Goal: Task Accomplishment & Management: Manage account settings

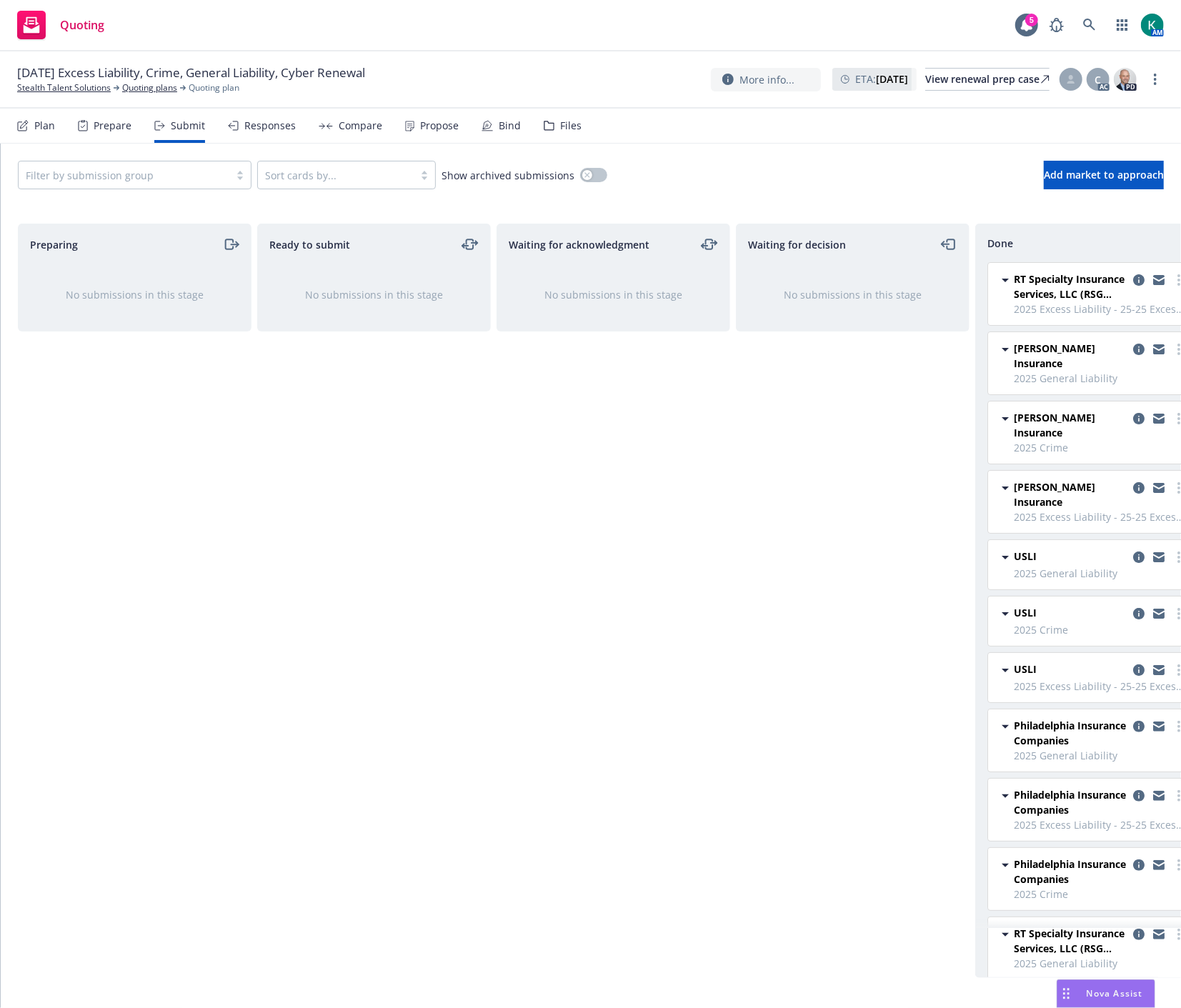
click at [573, 121] on div "Files" at bounding box center [571, 126] width 22 height 11
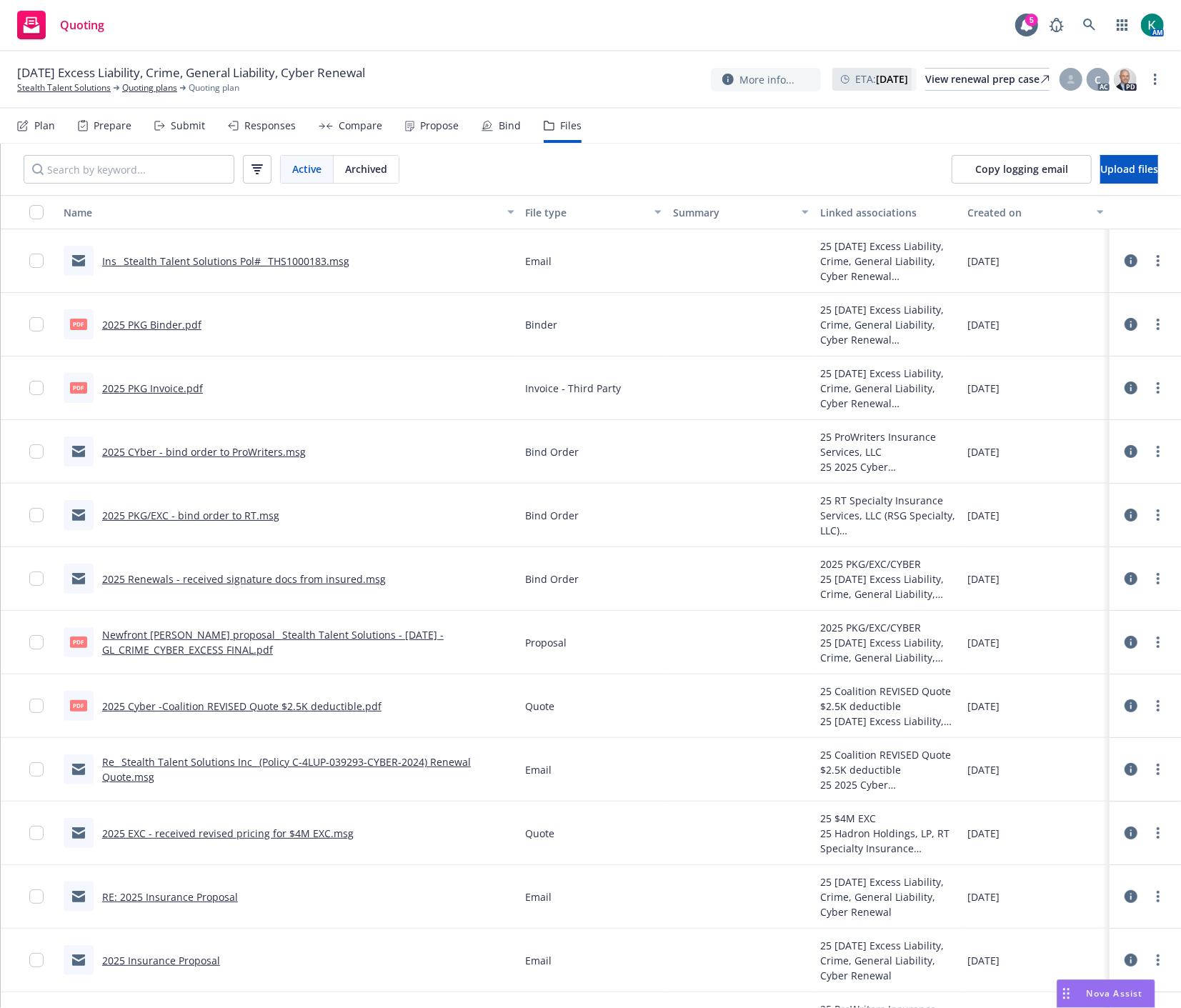
click at [185, 383] on link "2025 PKG Invoice.pdf" at bounding box center [152, 388] width 100 height 13
click at [179, 133] on div "Submit" at bounding box center [180, 126] width 51 height 34
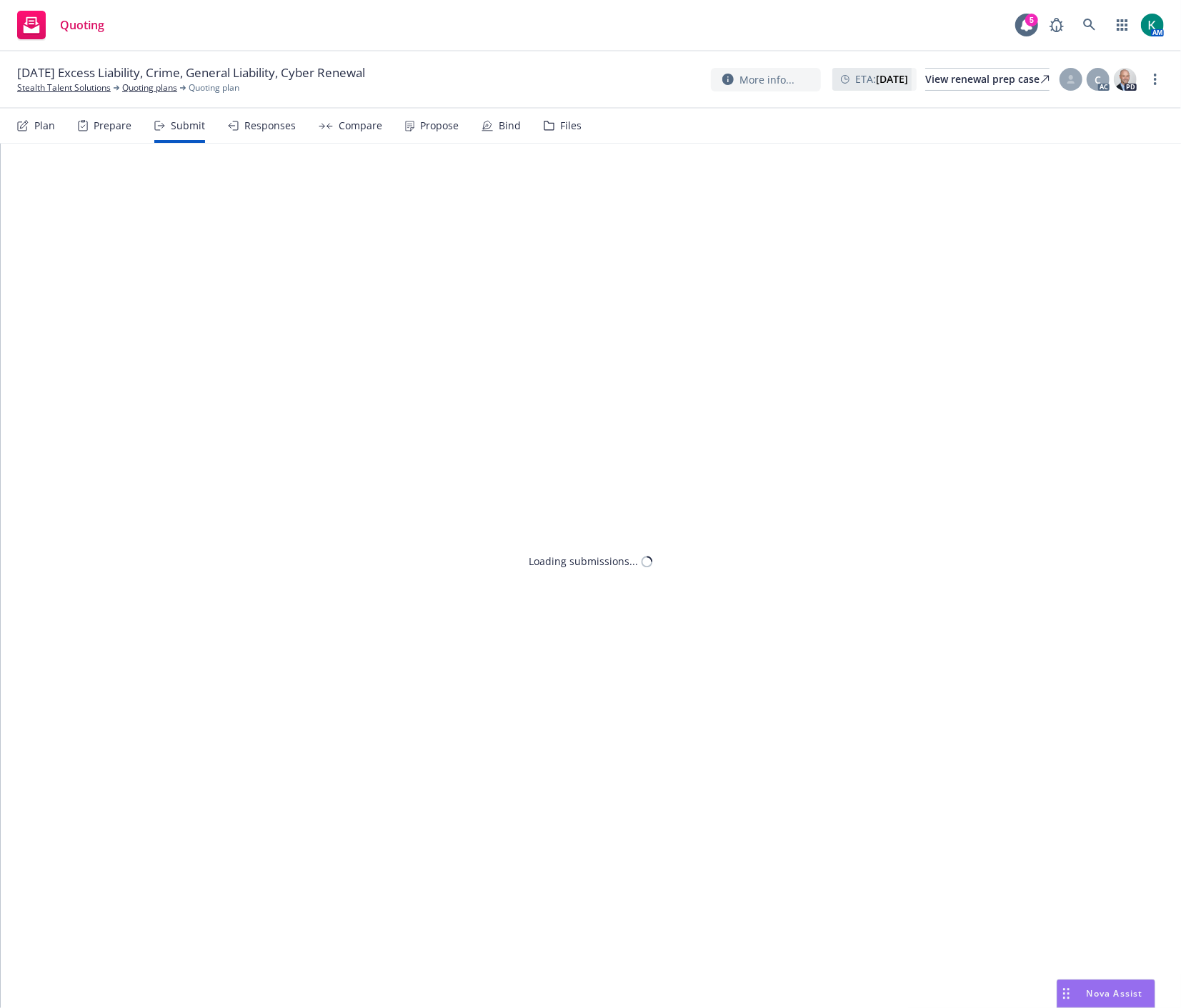
click at [234, 126] on icon at bounding box center [233, 126] width 10 height 10
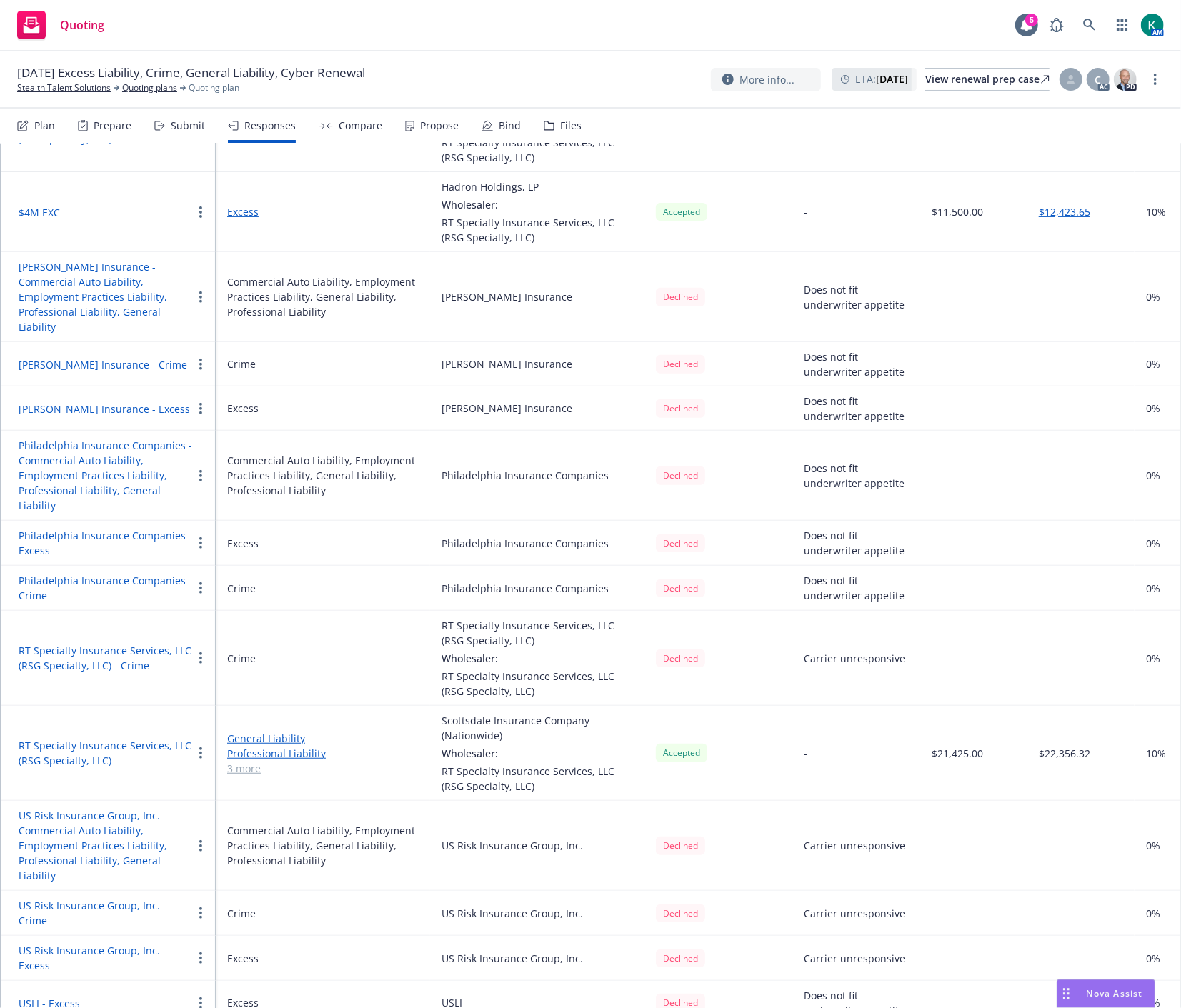
scroll to position [555, 0]
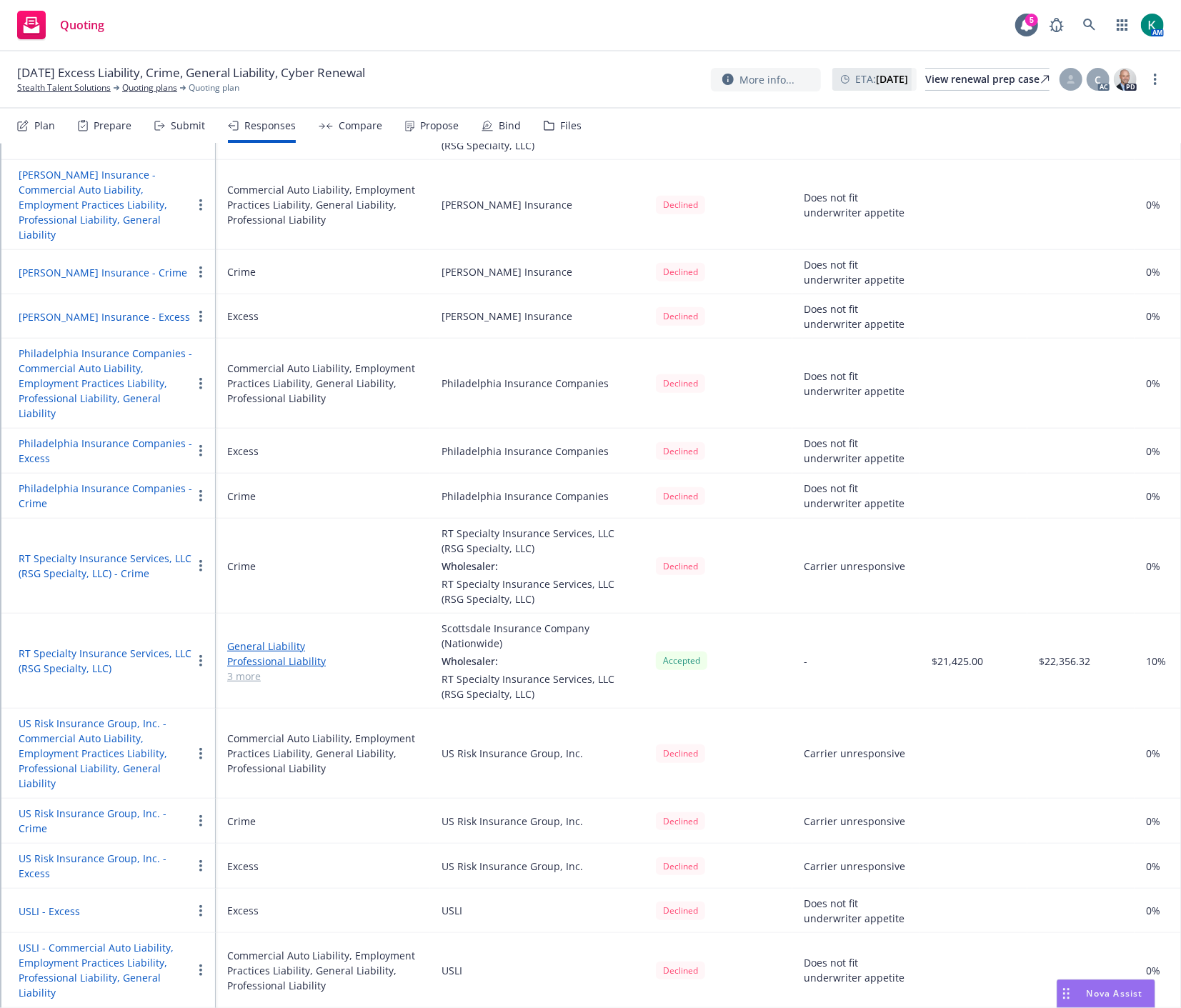
click at [159, 645] on button "RT Specialty Insurance Services, LLC (RSG Specialty, LLC)" at bounding box center [105, 661] width 173 height 30
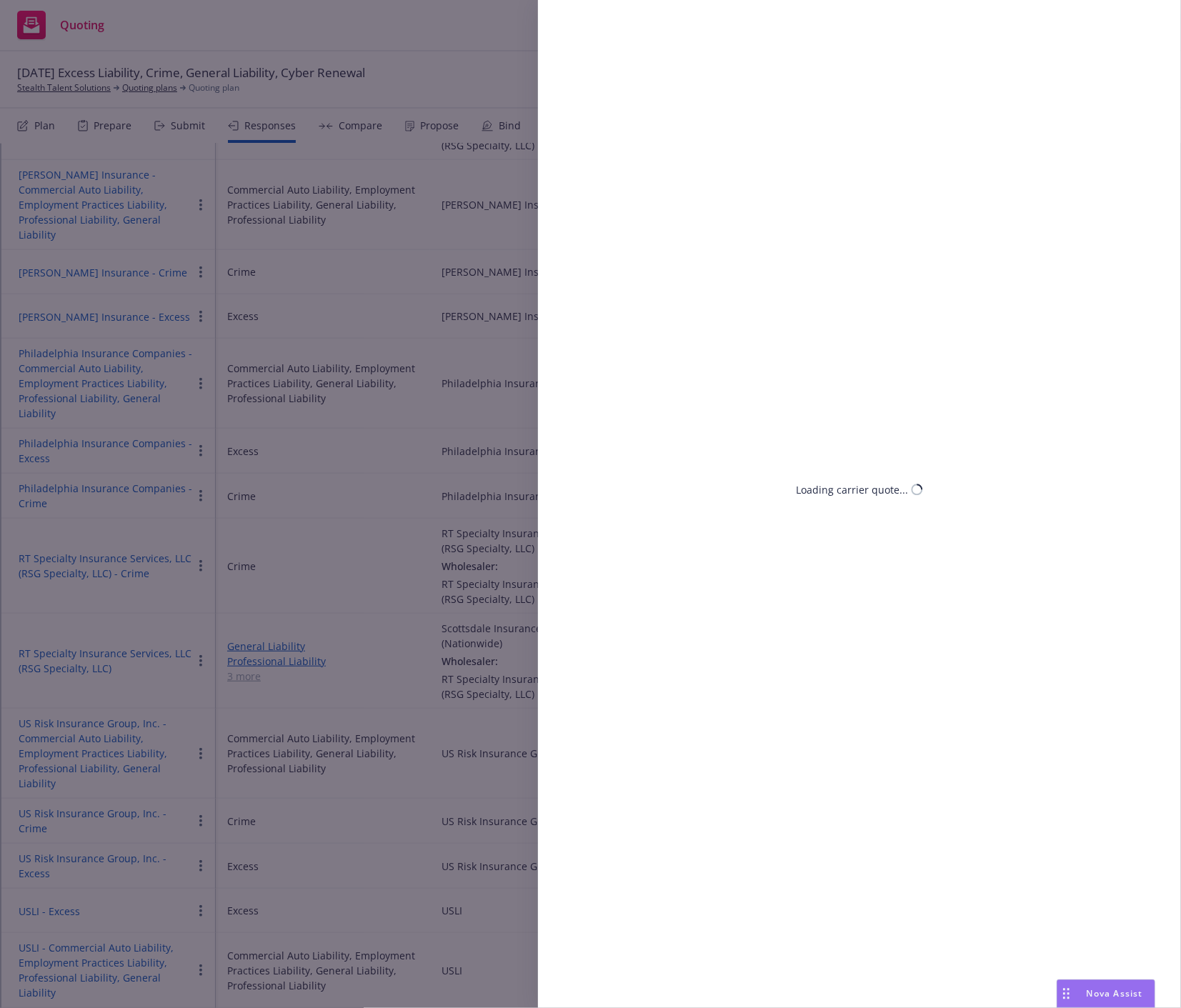
select select "CA"
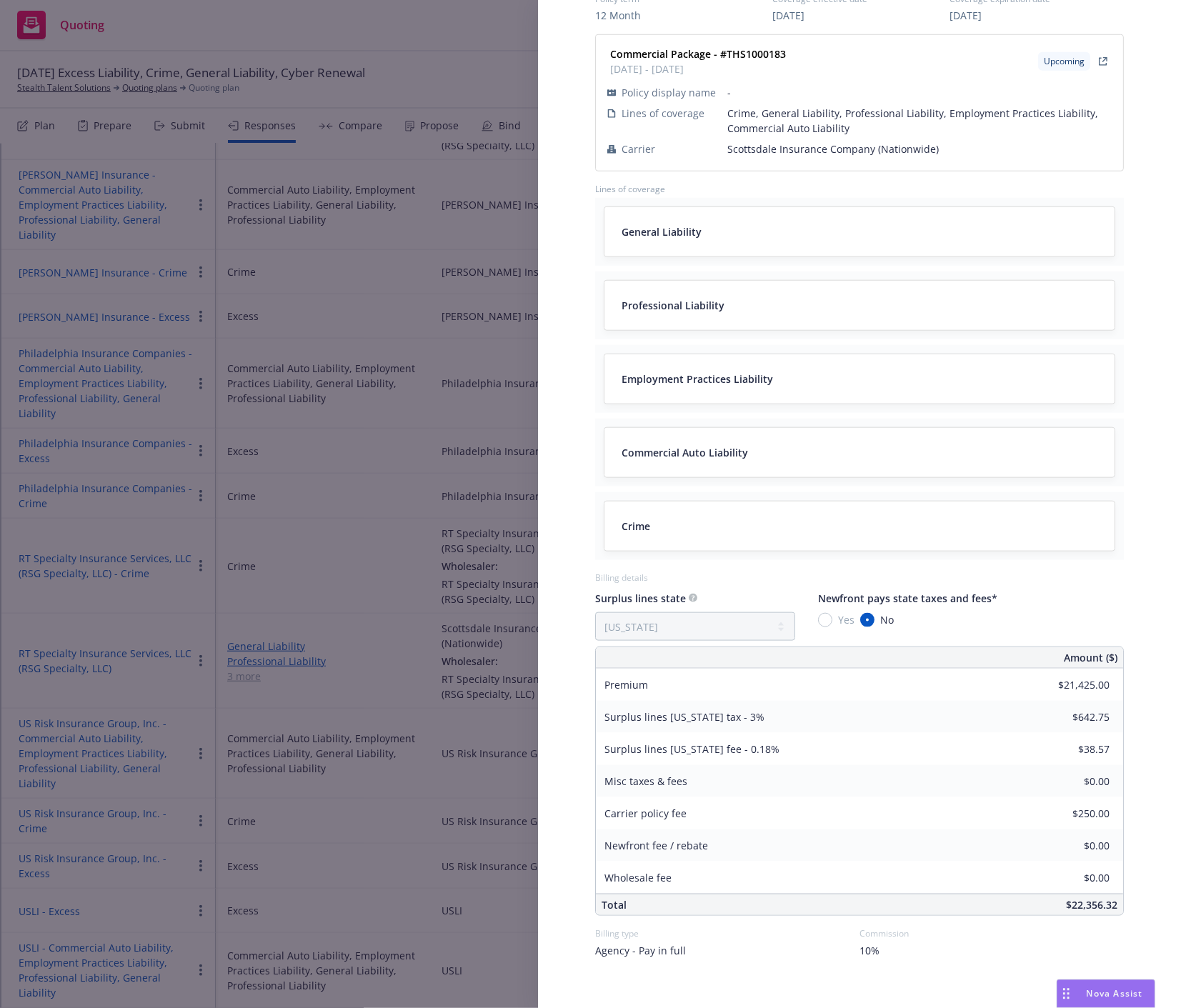
scroll to position [766, 0]
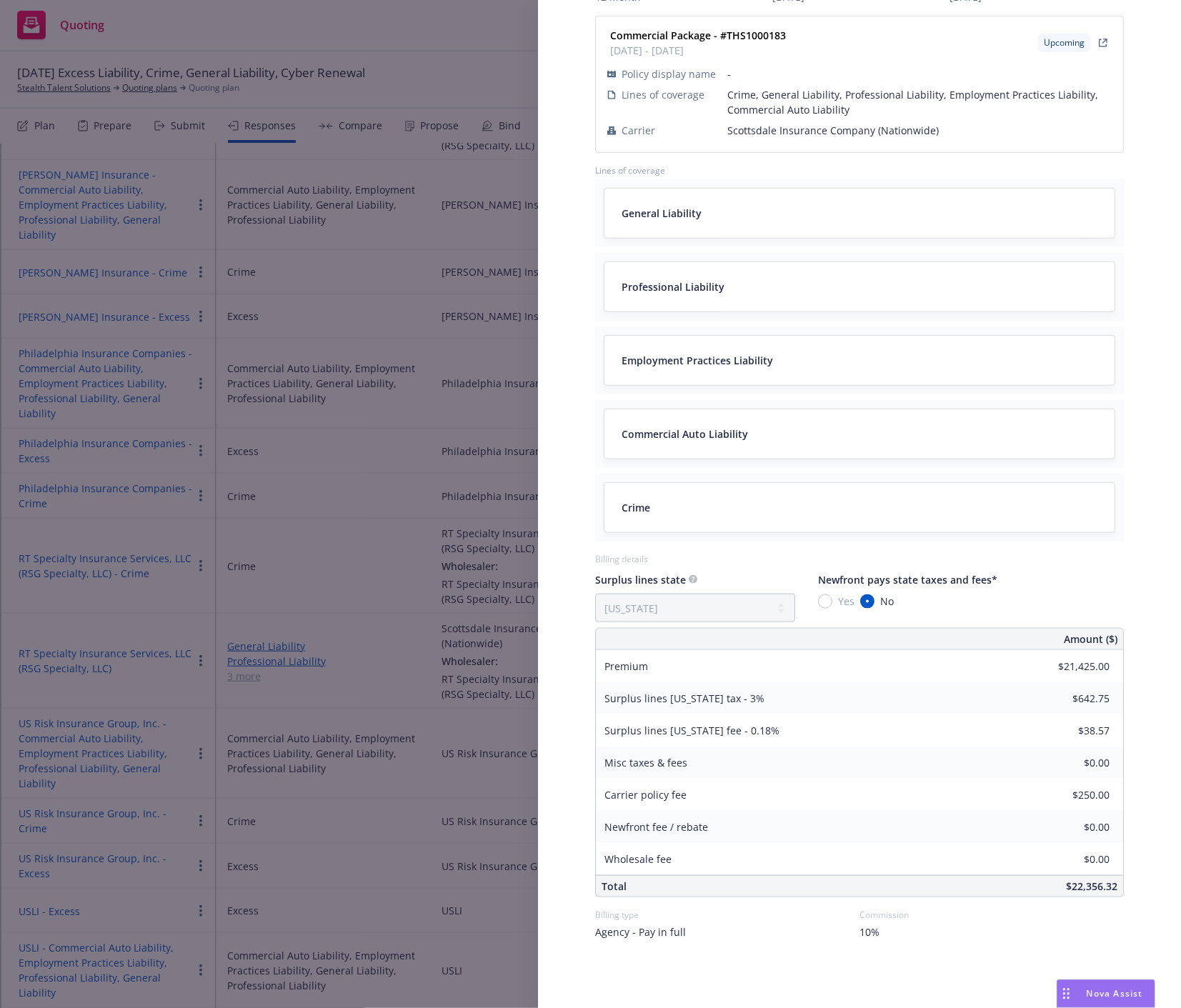
click at [573, 143] on div "Display Name RT Specialty Insurance Services, LLC (RSG Specialty, LLC) Carrier …" at bounding box center [859, 141] width 574 height 1734
click at [738, 33] on strong "Commercial Package - #THS1000183" at bounding box center [698, 35] width 176 height 13
copy strong "THS1000183"
click at [584, 470] on div "Display Name RT Specialty Insurance Services, LLC (RSG Specialty, LLC) Carrier …" at bounding box center [859, 141] width 574 height 1734
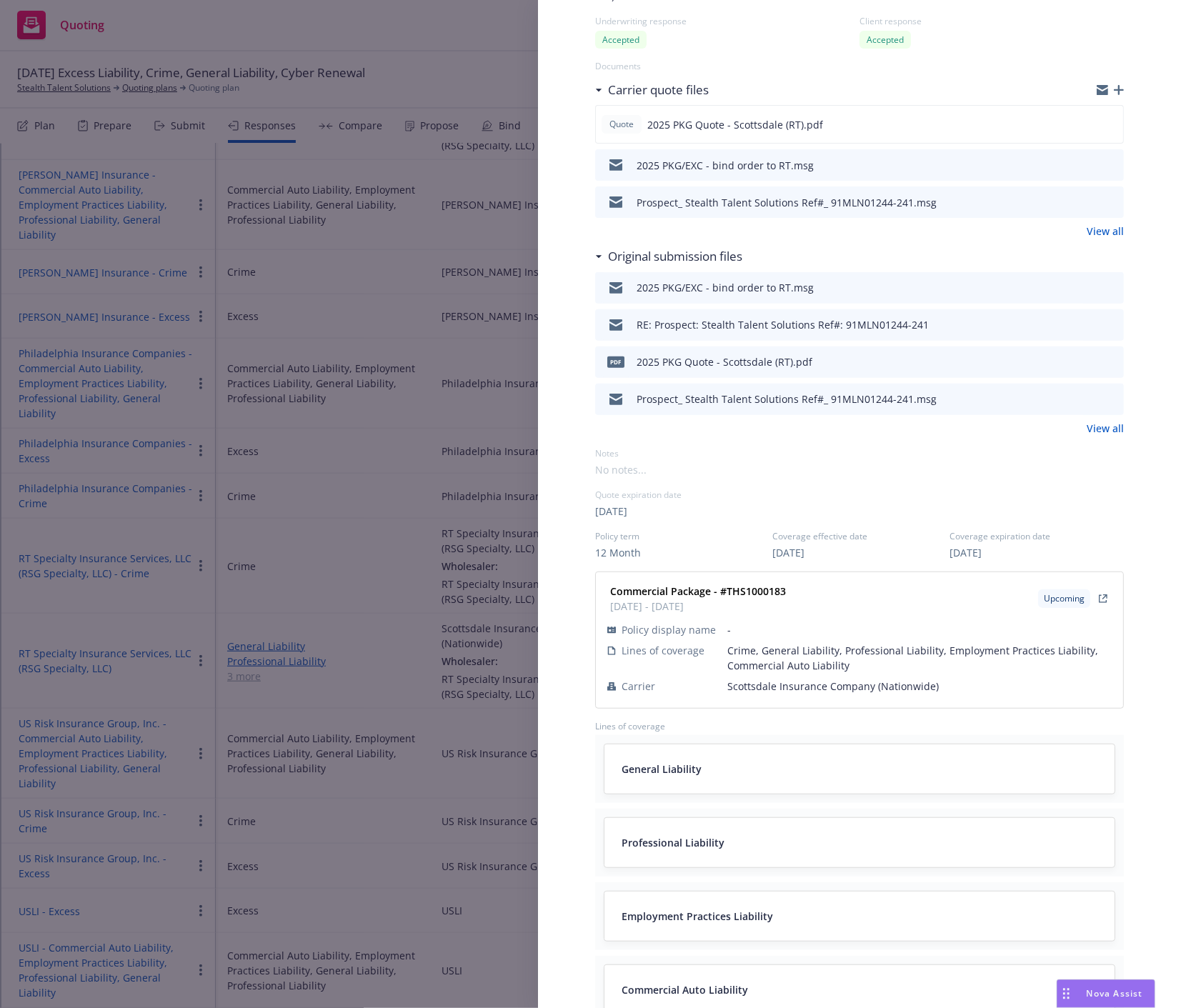
scroll to position [0, 0]
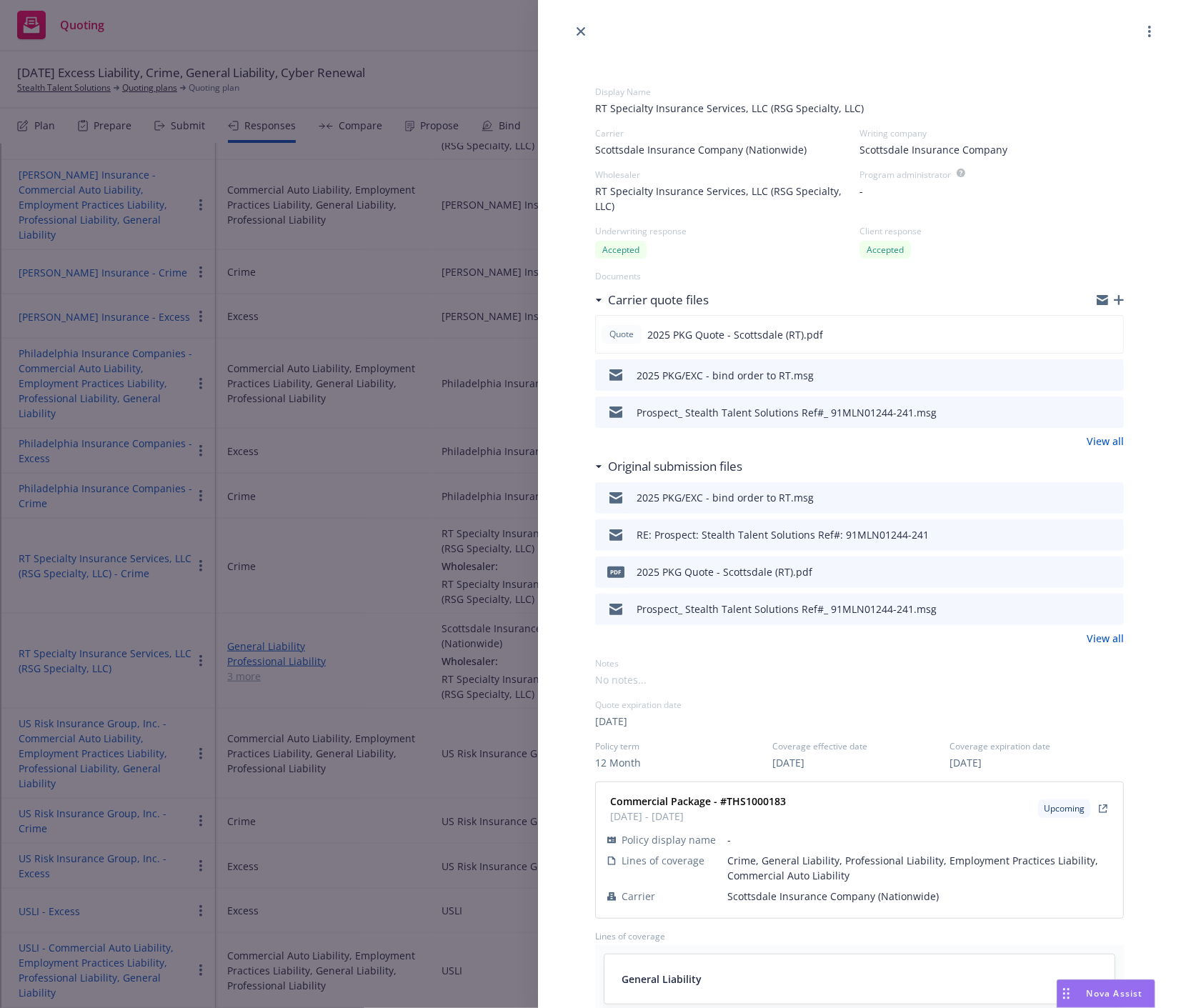
click at [589, 32] on link "close" at bounding box center [581, 31] width 17 height 17
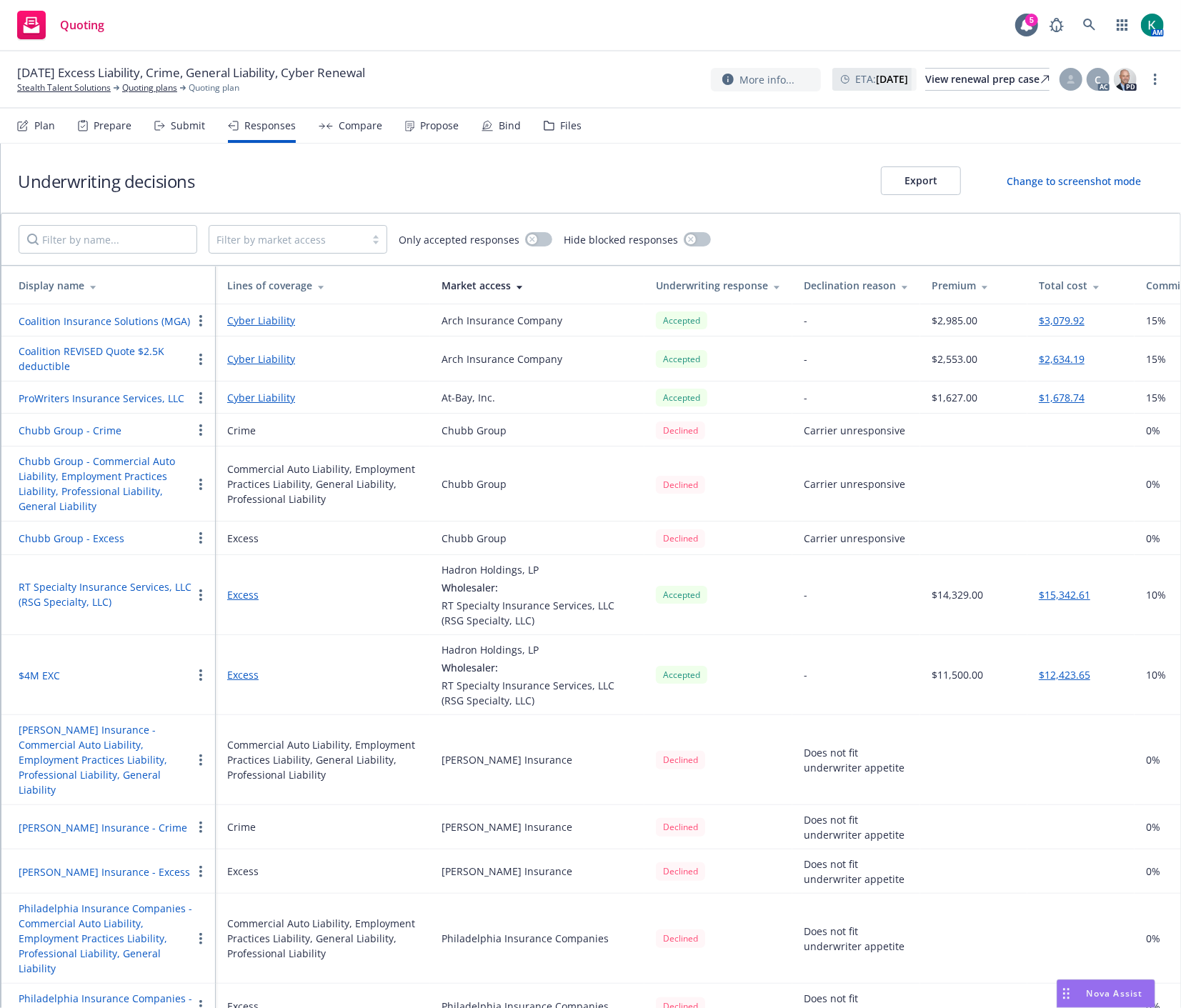
click at [45, 679] on button "$4M EXC" at bounding box center [40, 676] width 42 height 15
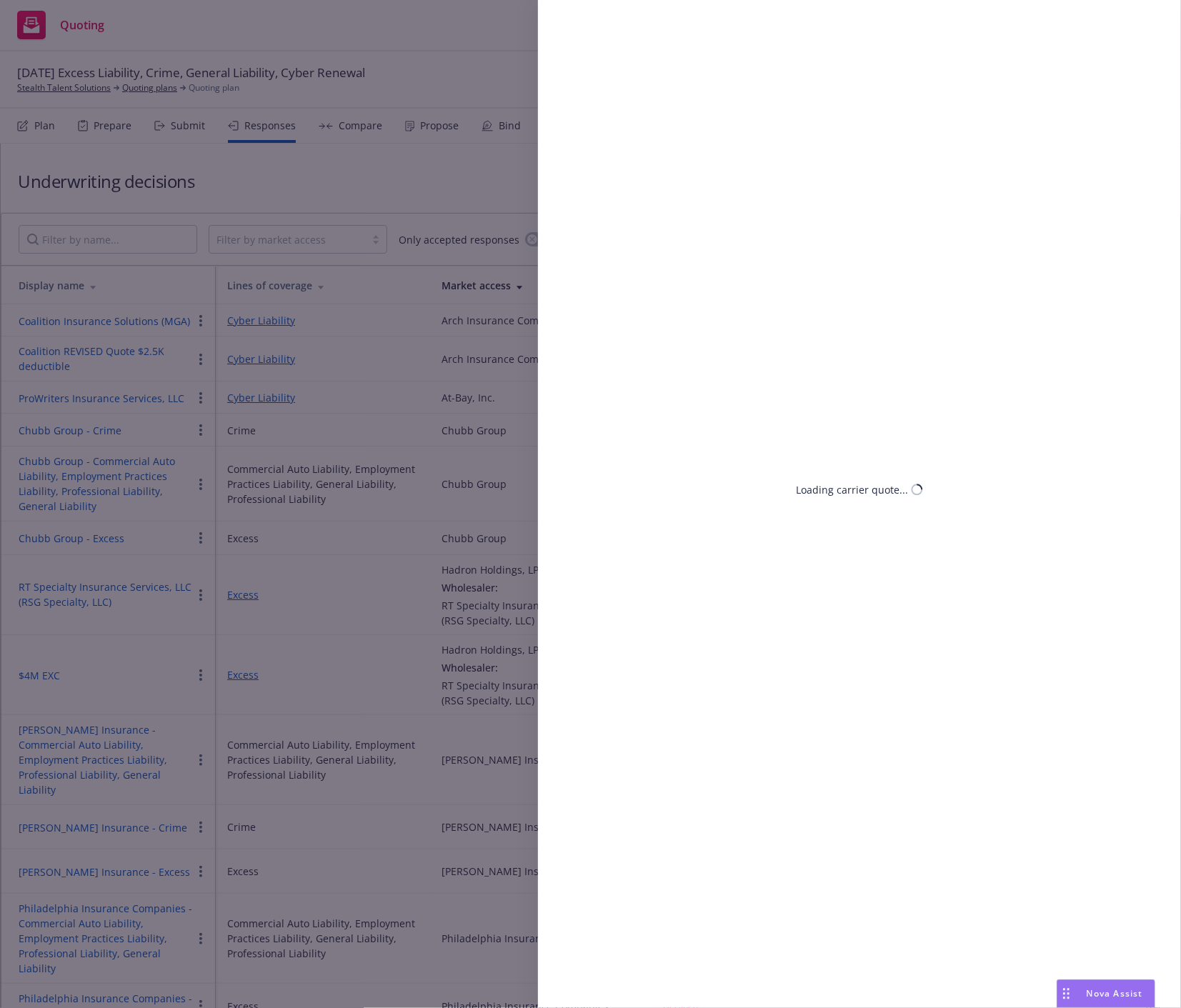
select select "CA"
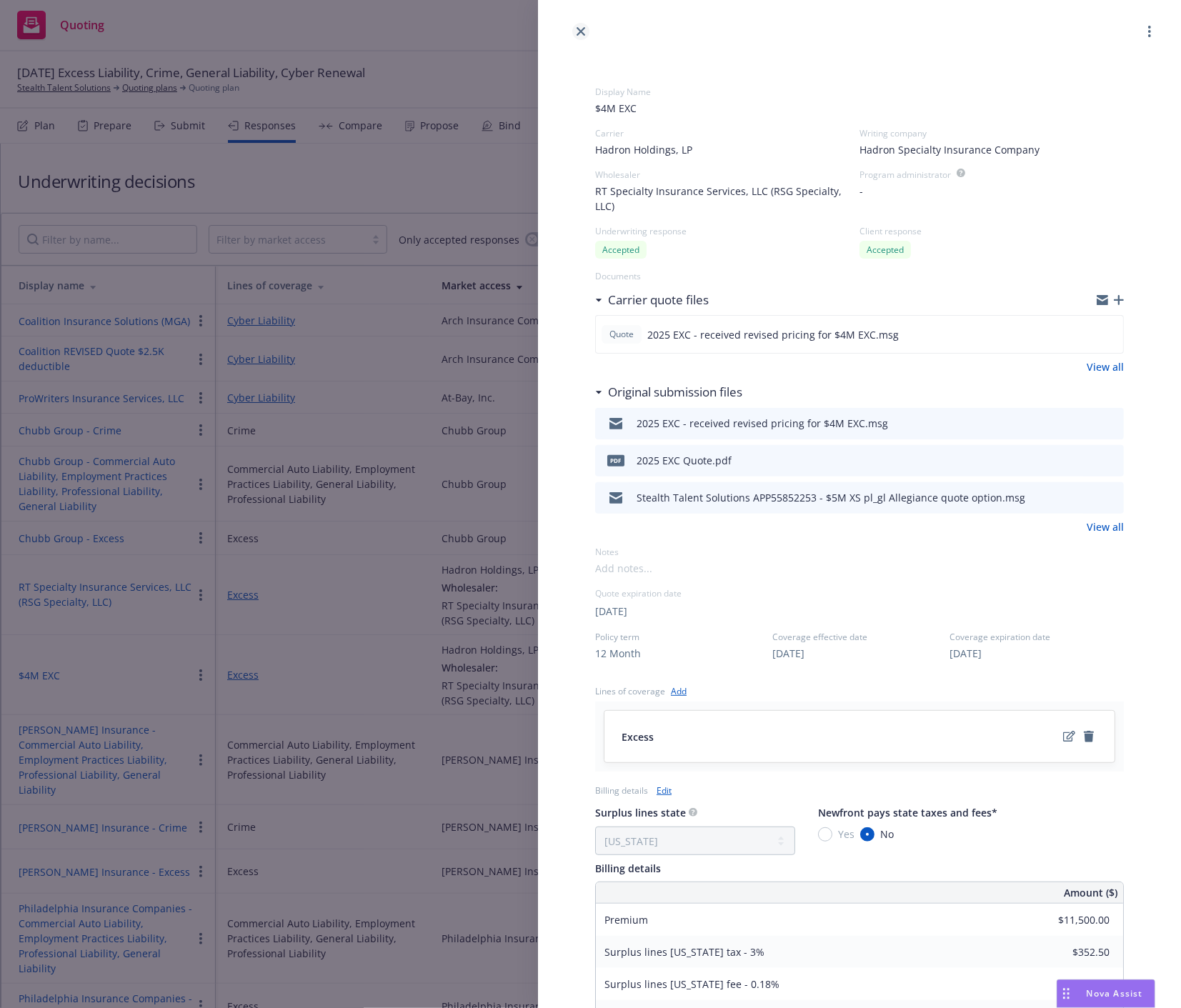
click at [583, 27] on icon "close" at bounding box center [580, 31] width 9 height 9
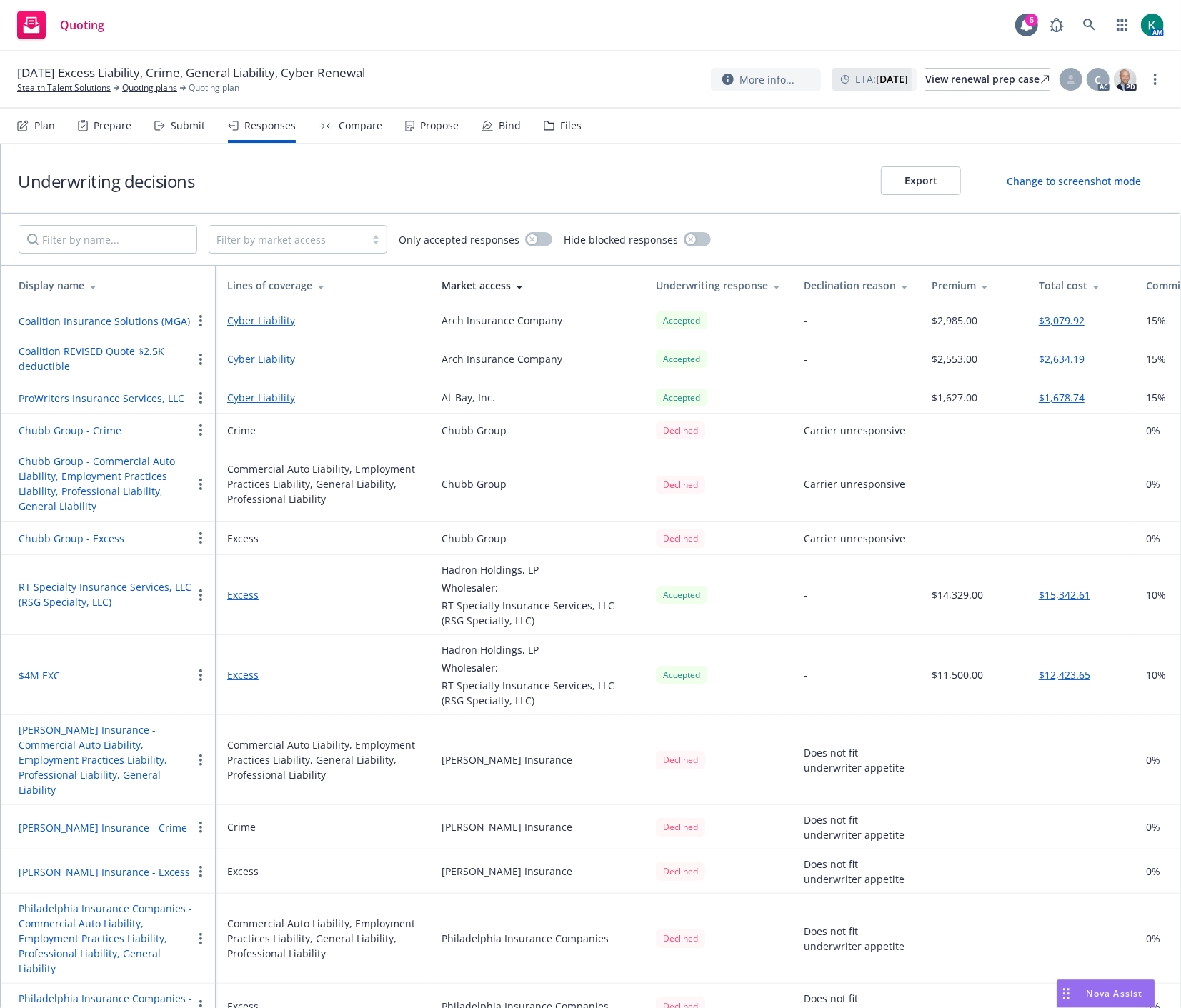
click at [107, 401] on button "ProWriters Insurance Services, LLC" at bounding box center [101, 398] width 166 height 15
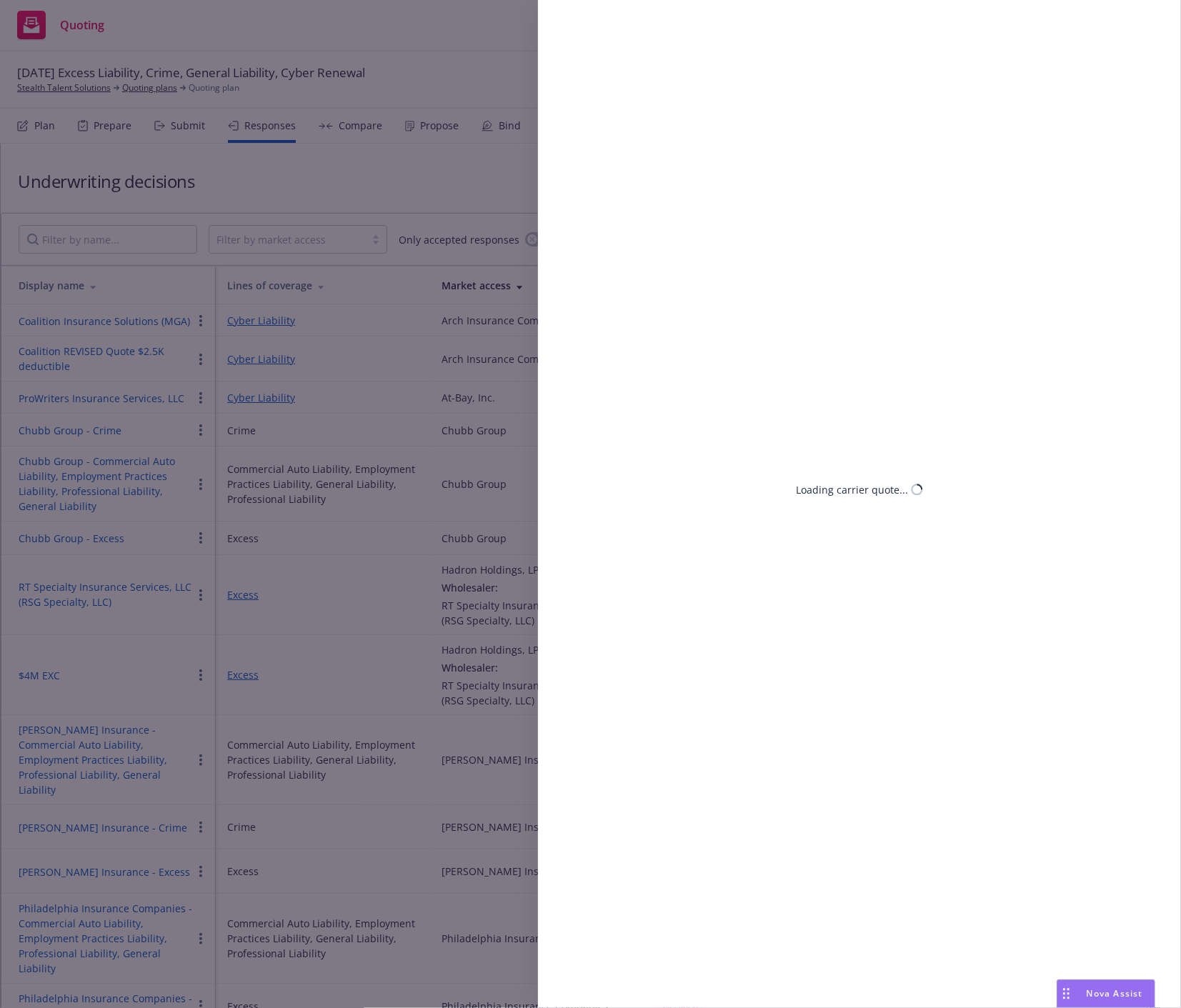
select select "CA"
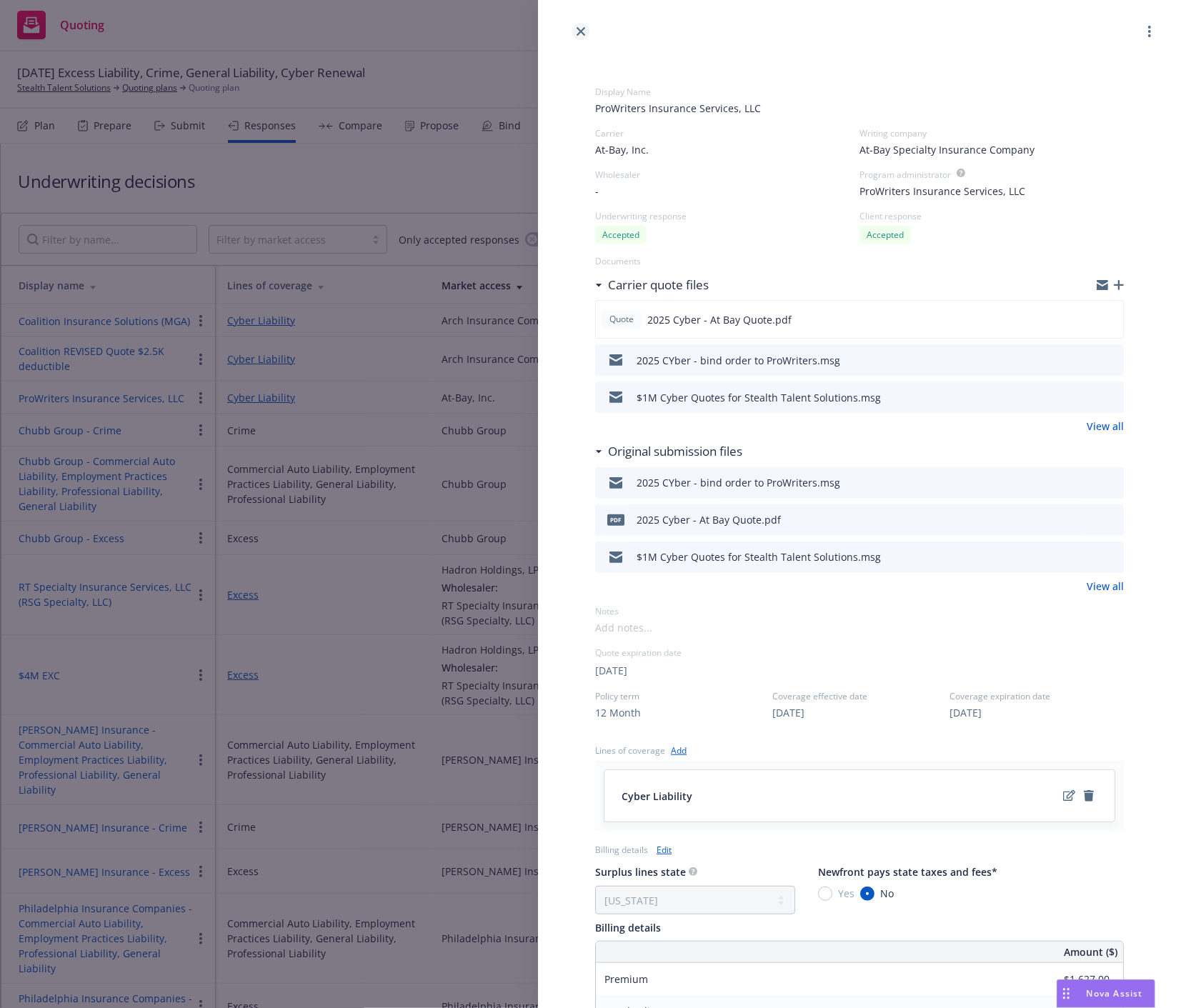
click at [580, 26] on link "close" at bounding box center [581, 31] width 17 height 17
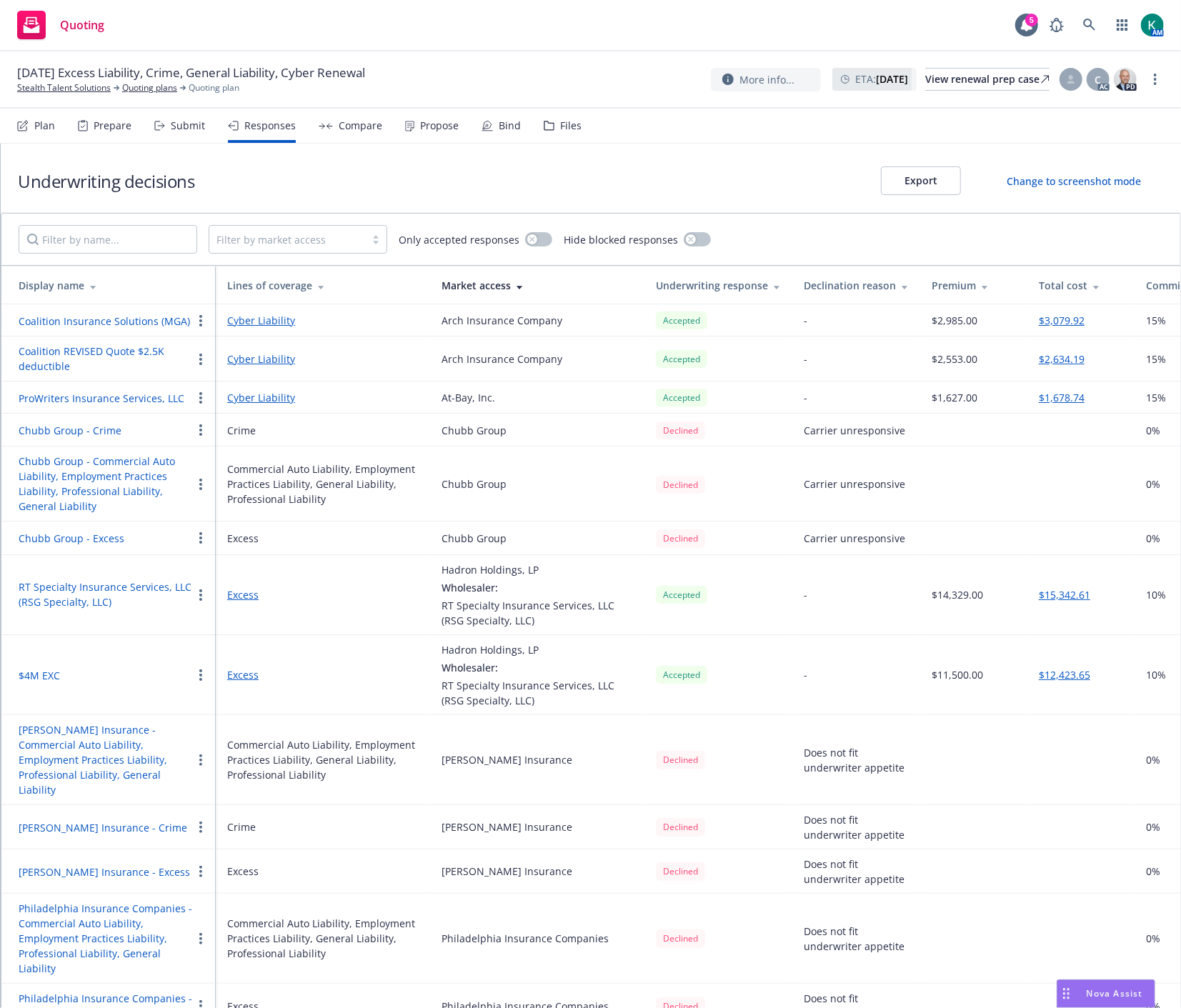
click at [54, 678] on button "$4M EXC" at bounding box center [40, 676] width 42 height 15
select select "CA"
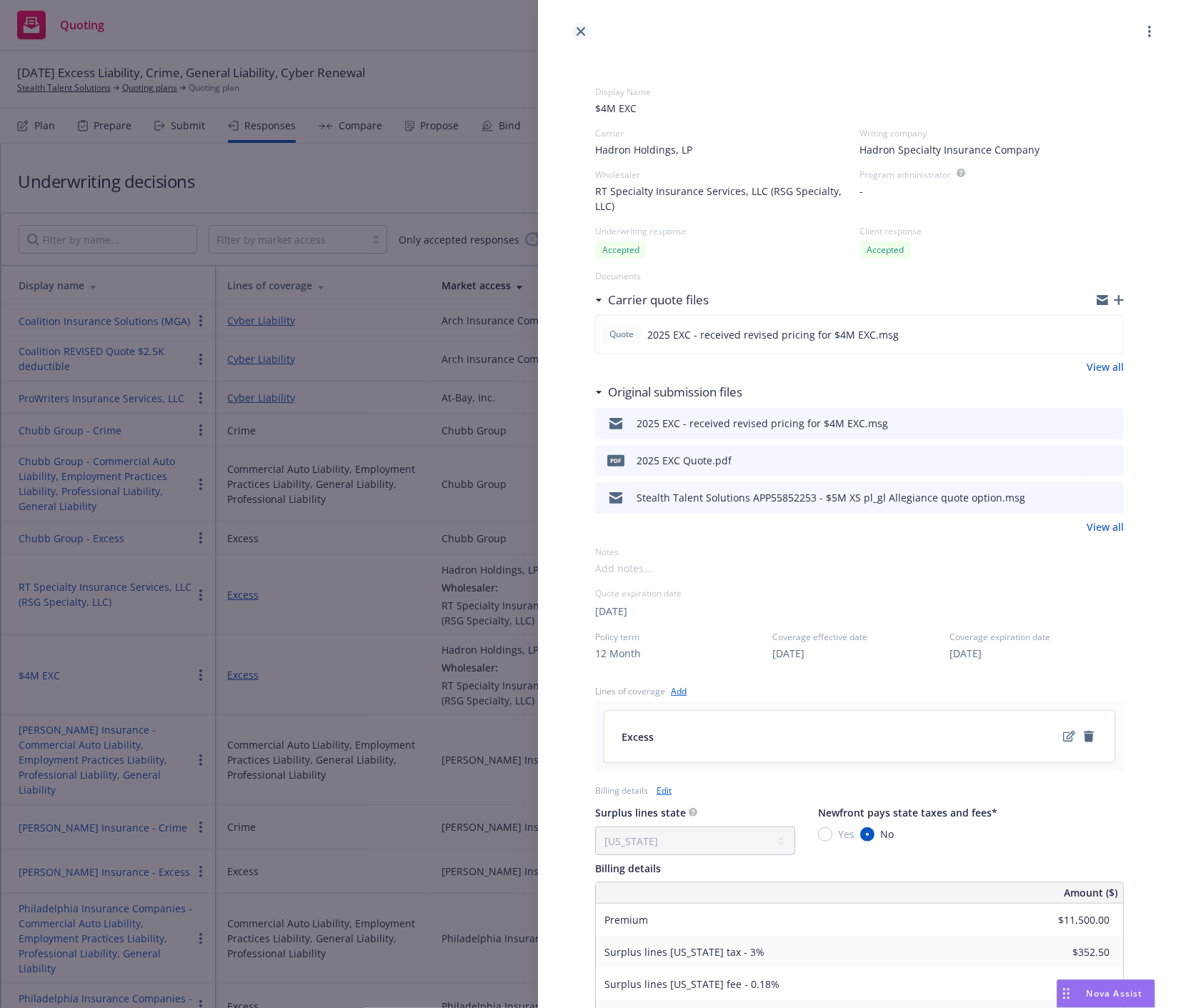
click at [580, 28] on icon "close" at bounding box center [580, 31] width 9 height 9
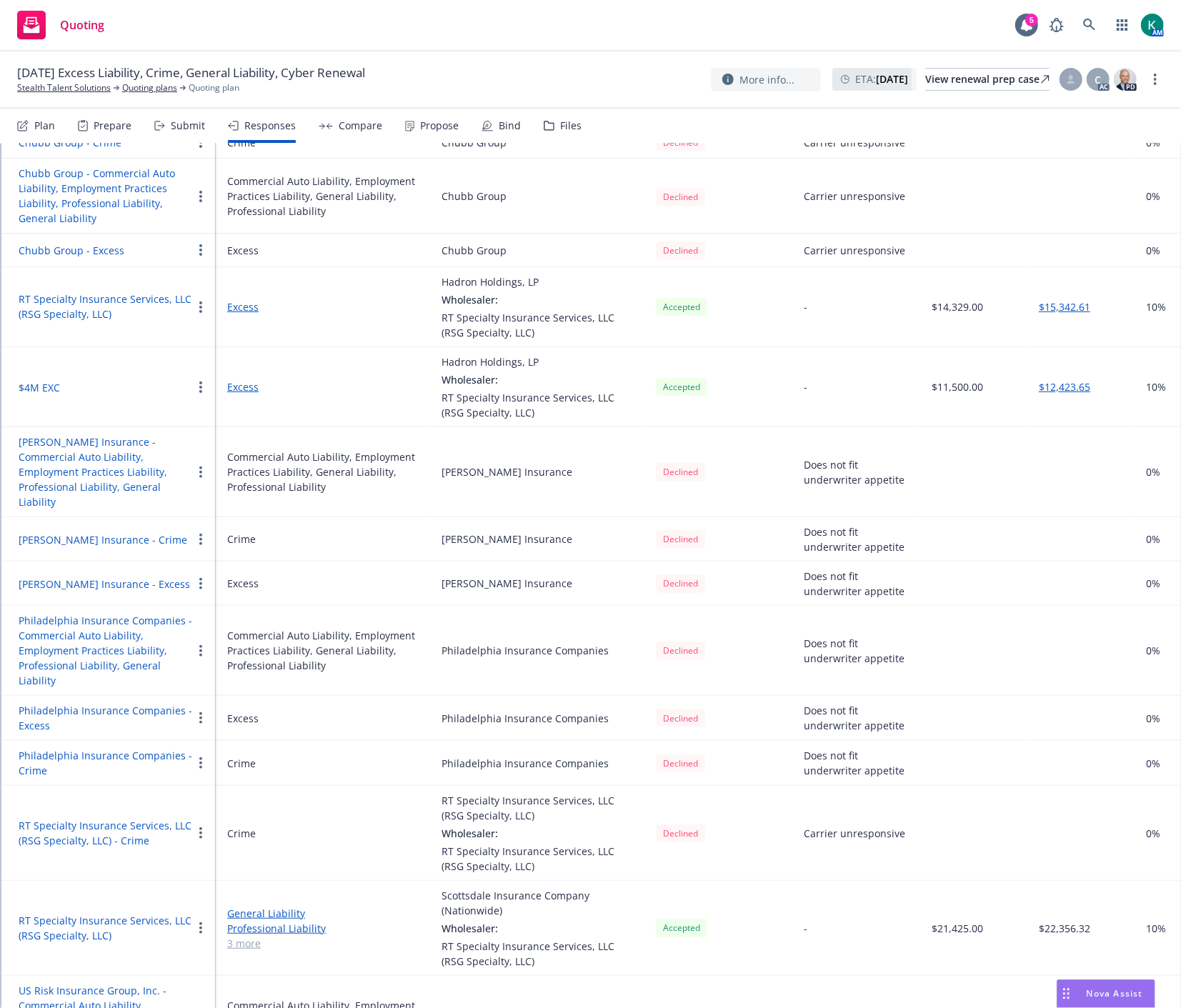
scroll to position [397, 0]
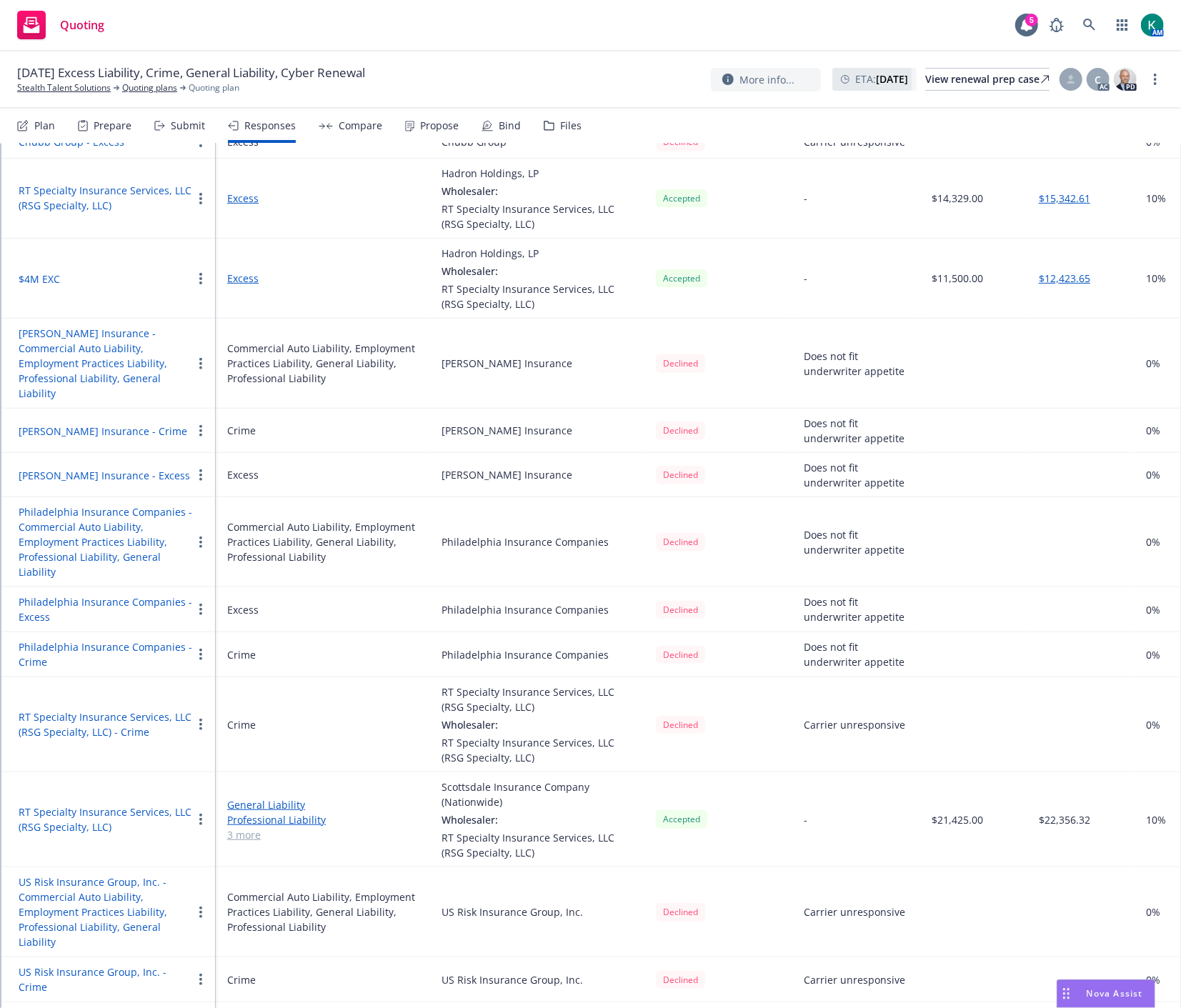
click at [82, 805] on button "RT Specialty Insurance Services, LLC (RSG Specialty, LLC)" at bounding box center [105, 820] width 173 height 30
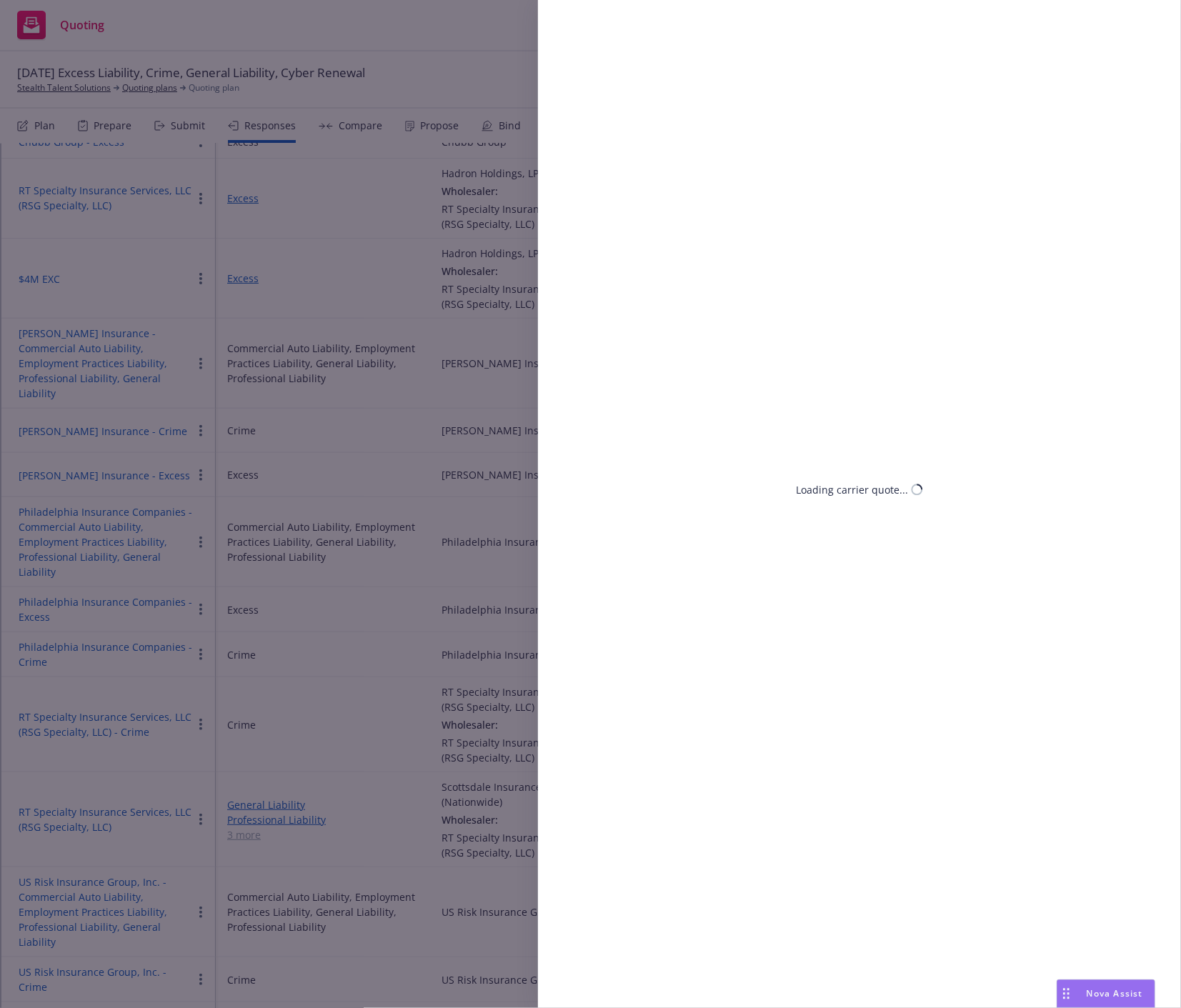
select select "CA"
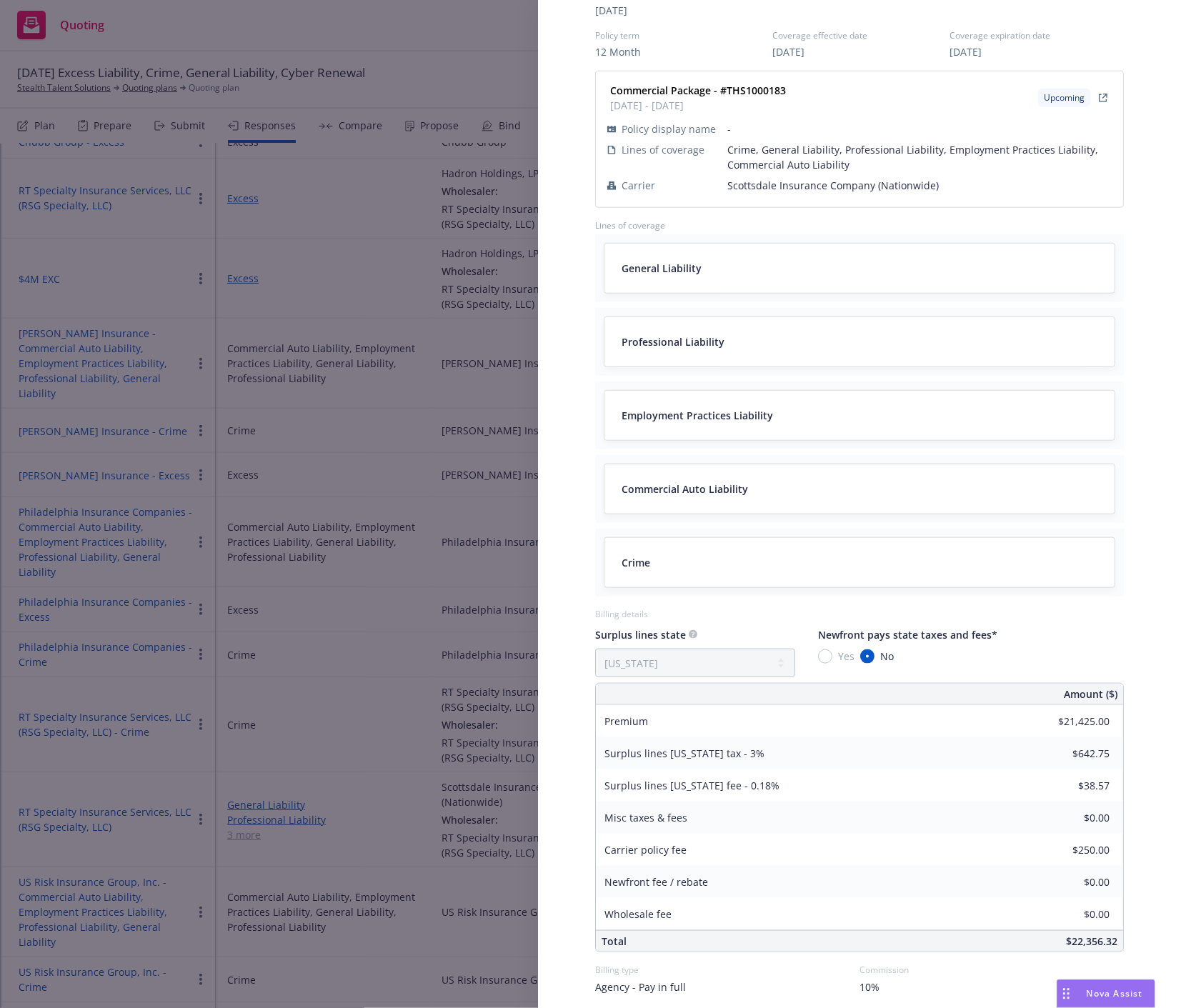
scroll to position [715, 0]
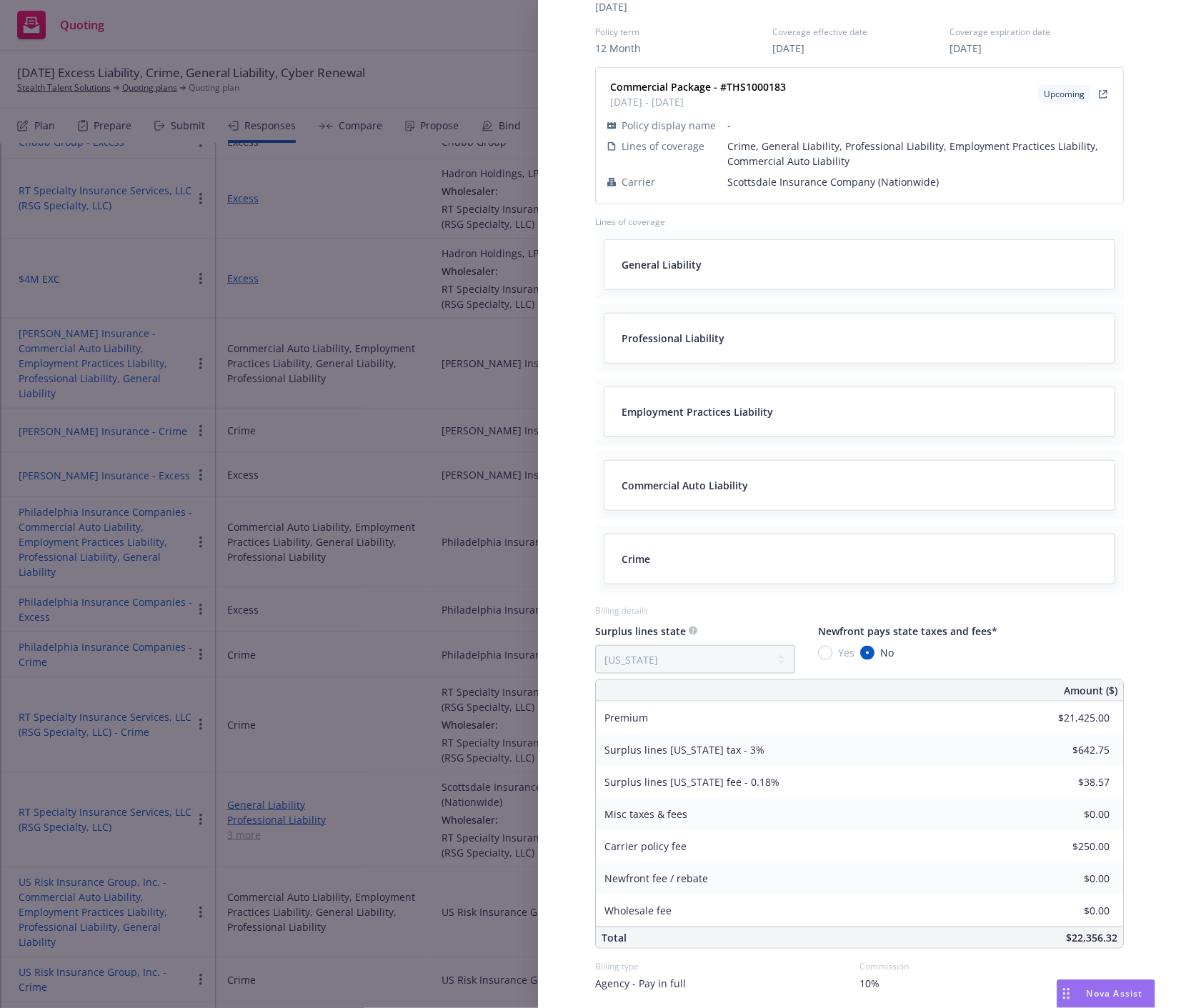
click at [315, 382] on div "Display Name RT Specialty Insurance Services, LLC (RSG Specialty, LLC) Carrier …" at bounding box center [590, 504] width 1181 height 1008
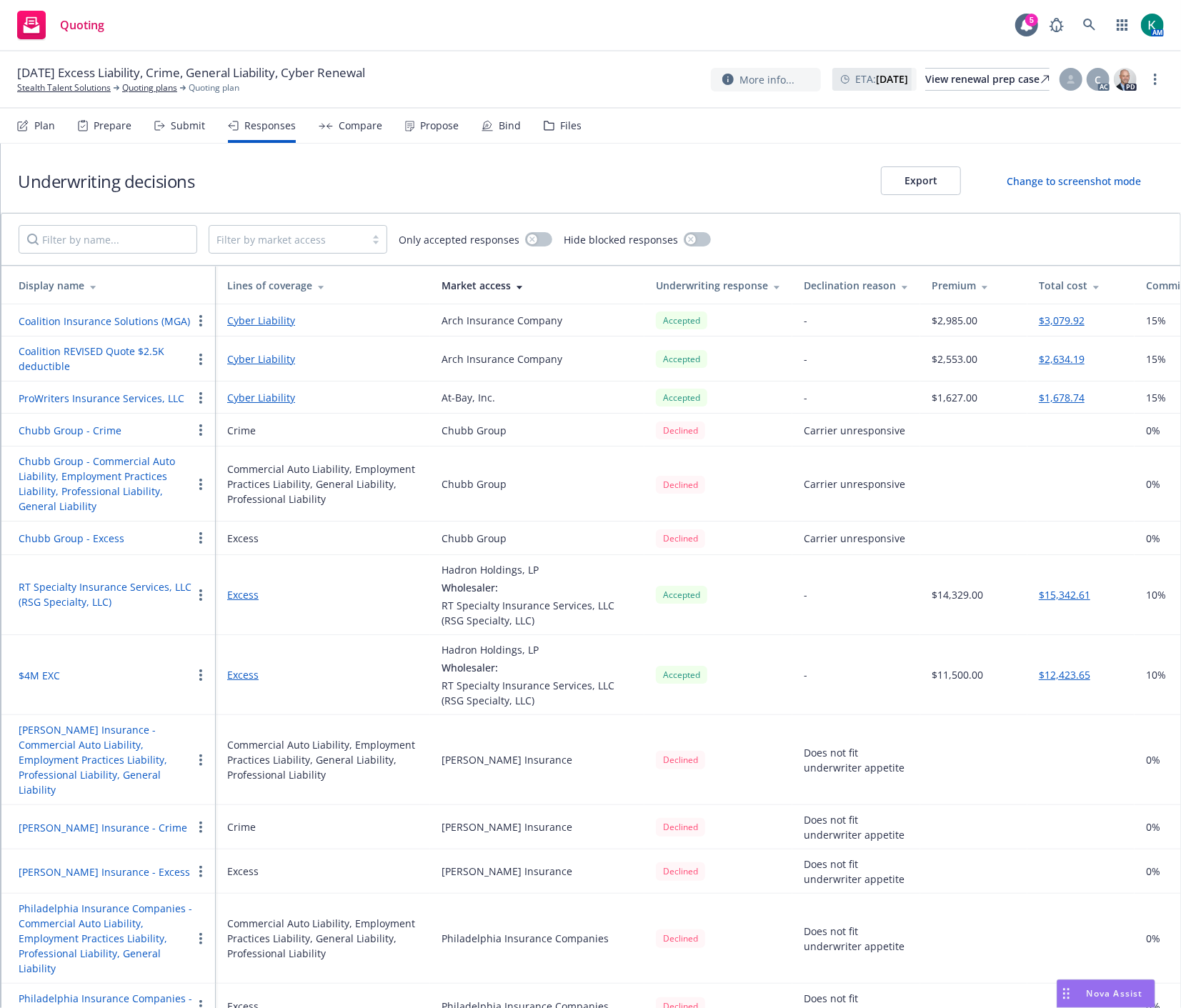
click at [553, 126] on div "Files" at bounding box center [562, 126] width 38 height 34
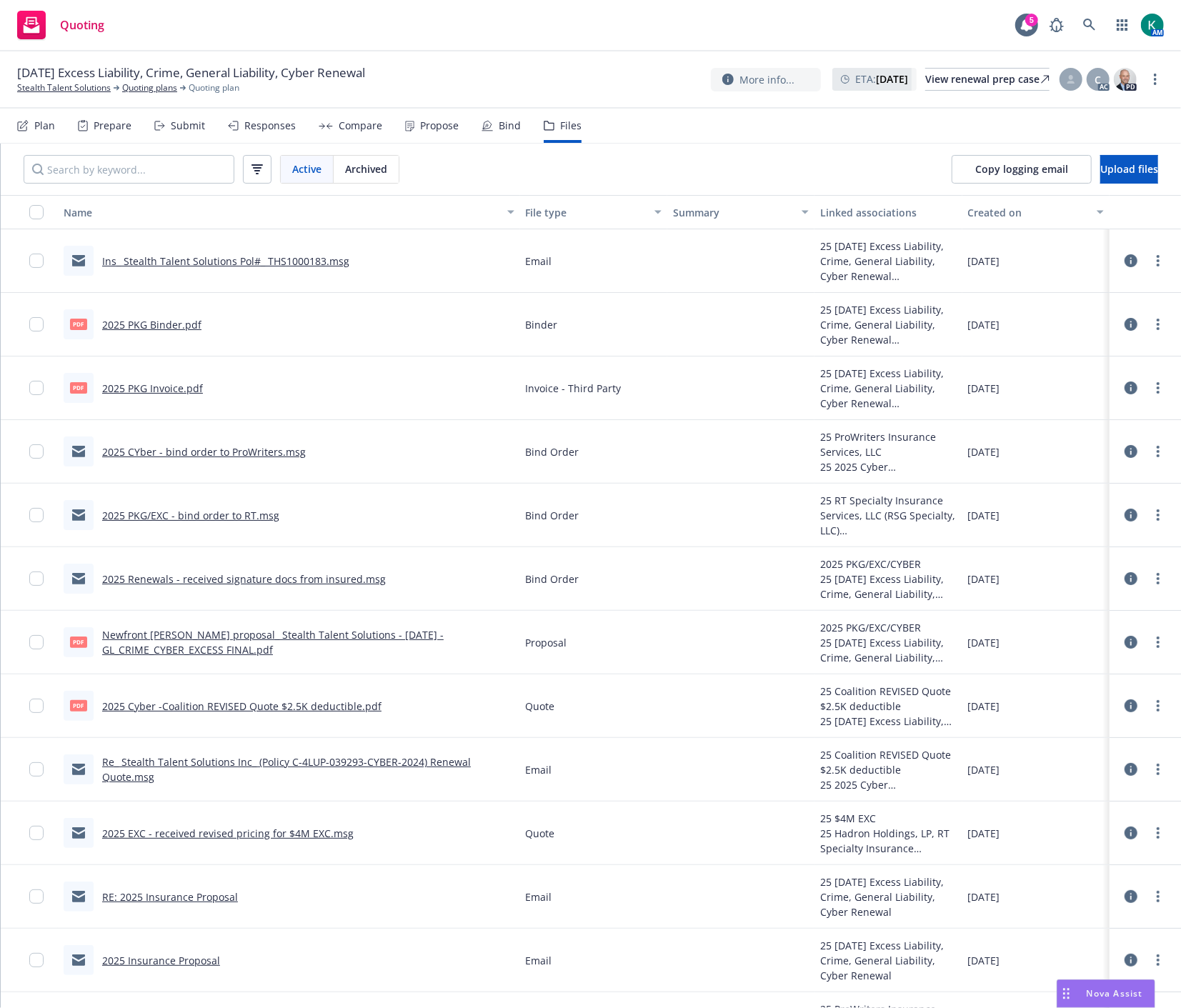
click at [1124, 263] on icon at bounding box center [1131, 261] width 13 height 13
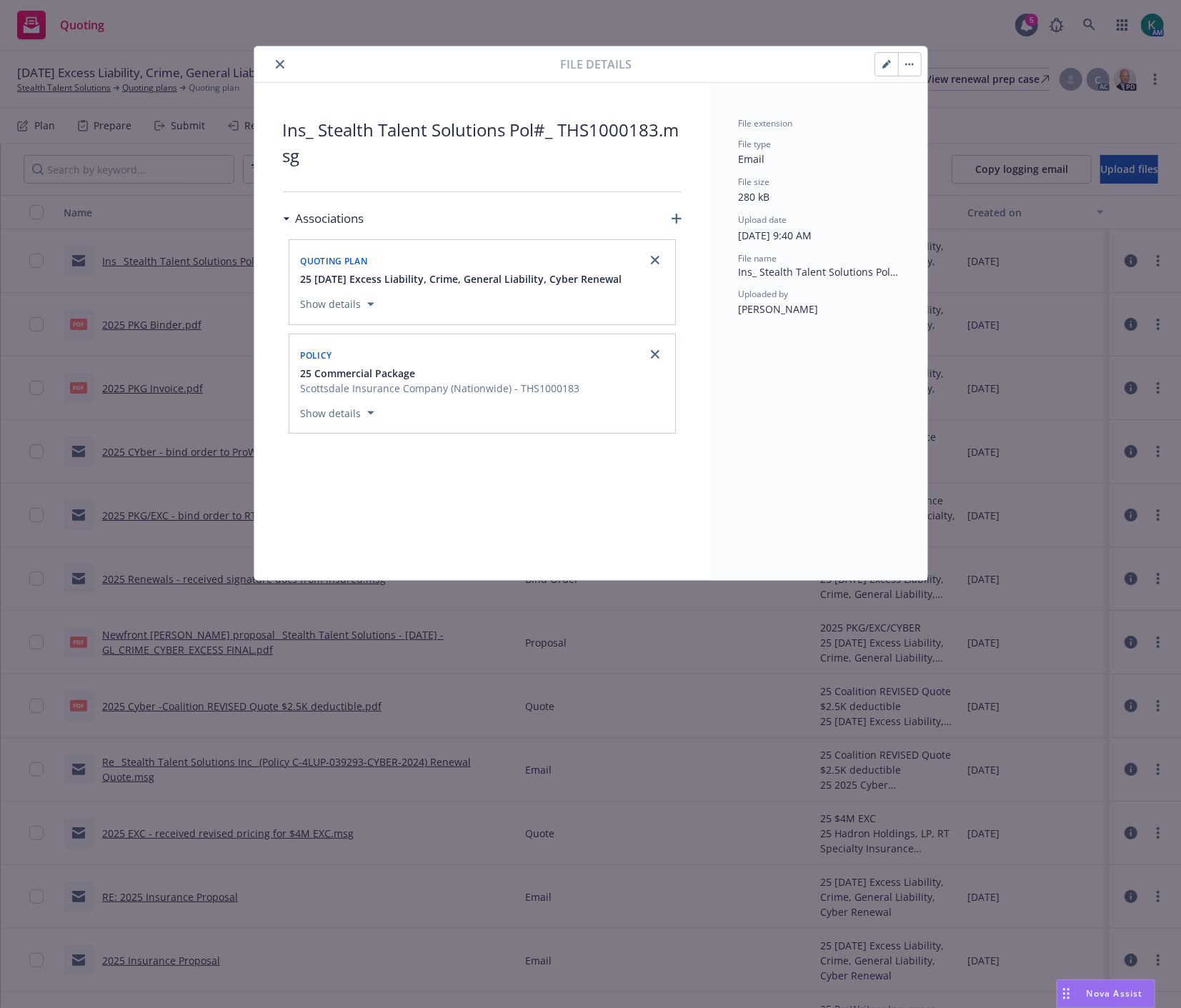
click at [904, 62] on button "button" at bounding box center [909, 64] width 23 height 23
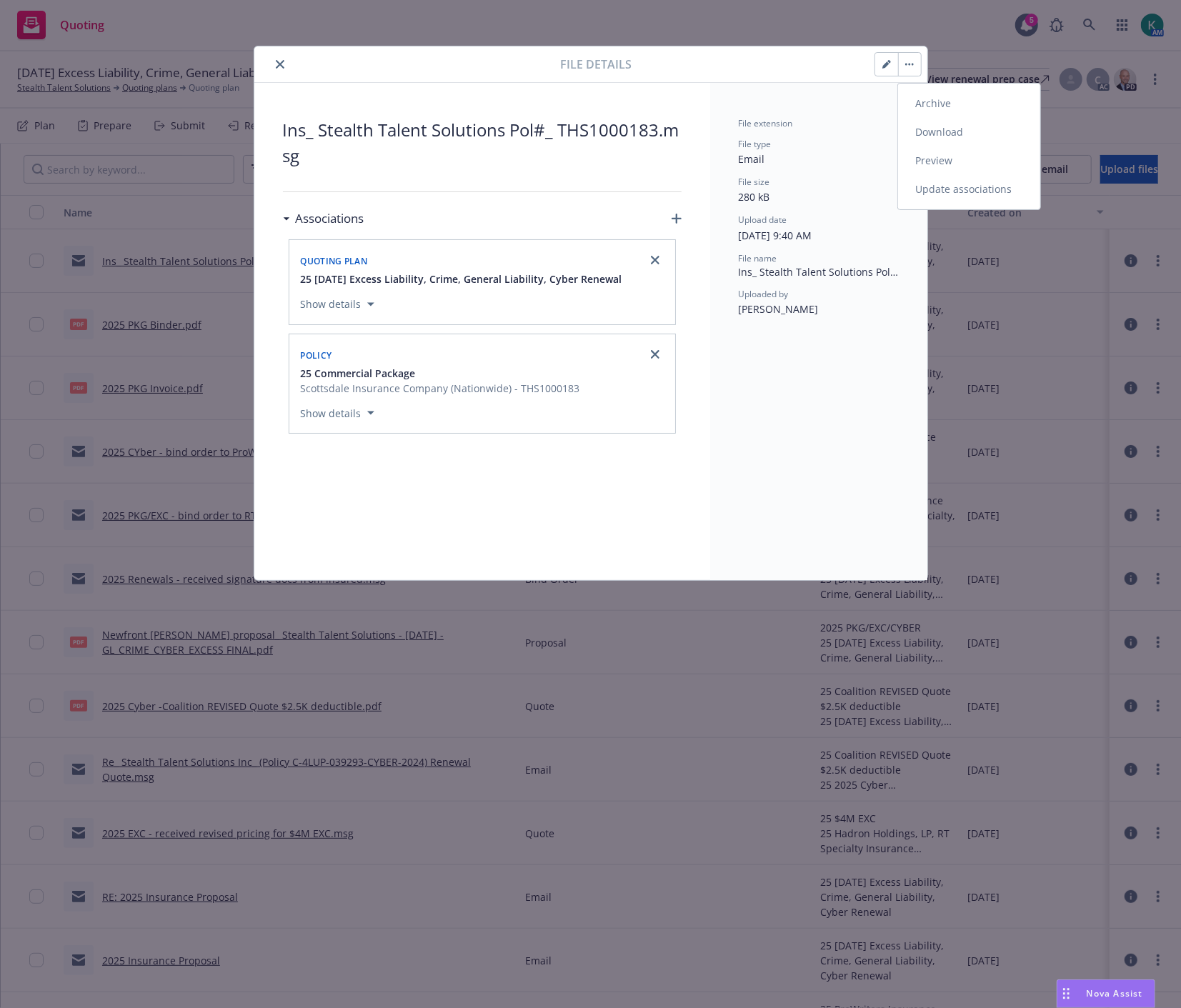
click at [925, 186] on link "Update associations" at bounding box center [969, 189] width 142 height 28
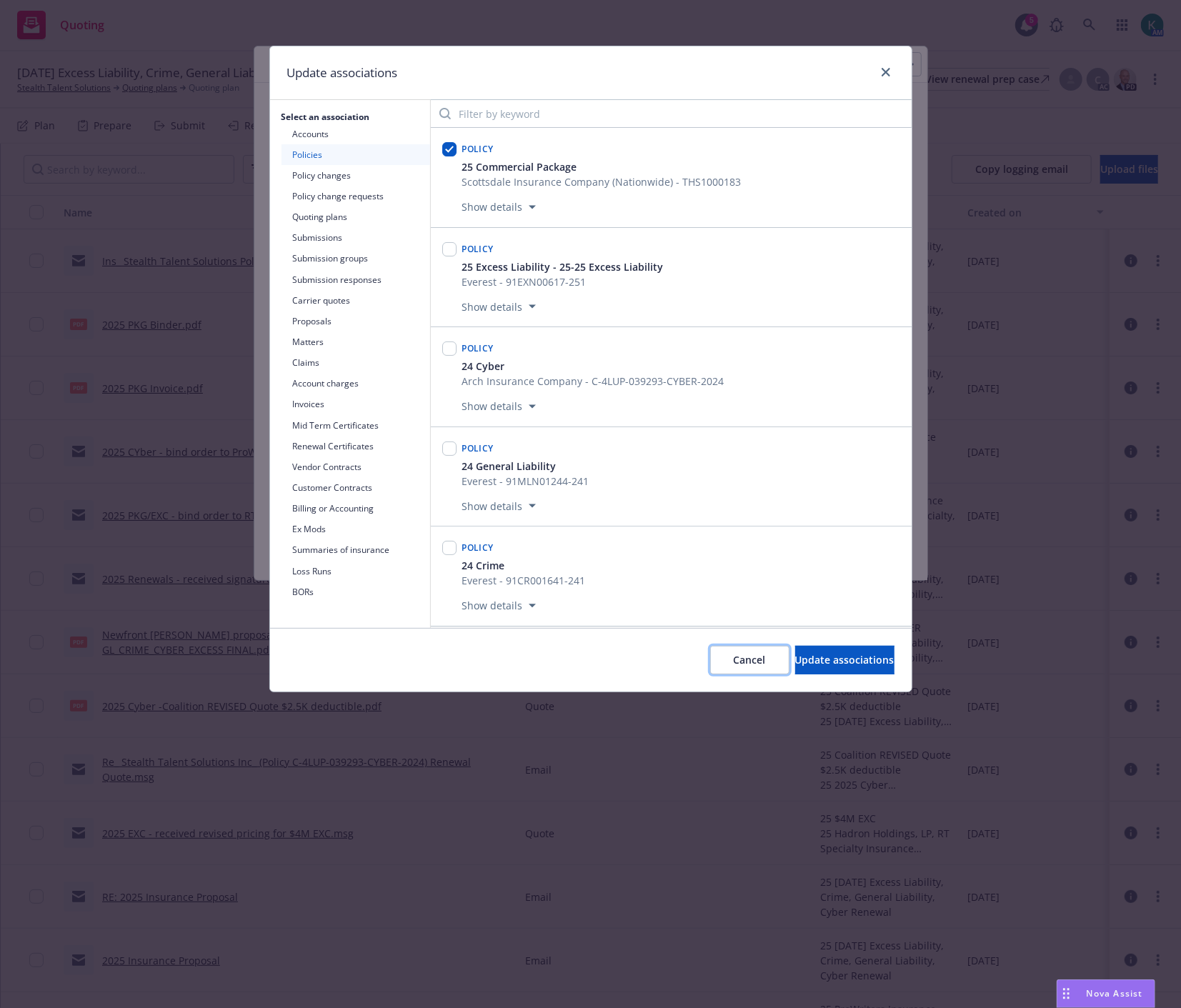
drag, startPoint x: 725, startPoint y: 655, endPoint x: 544, endPoint y: 658, distance: 181.0
click at [544, 658] on div "Cancel Update associations" at bounding box center [590, 659] width 642 height 63
click at [320, 240] on button "Submissions" at bounding box center [355, 238] width 149 height 21
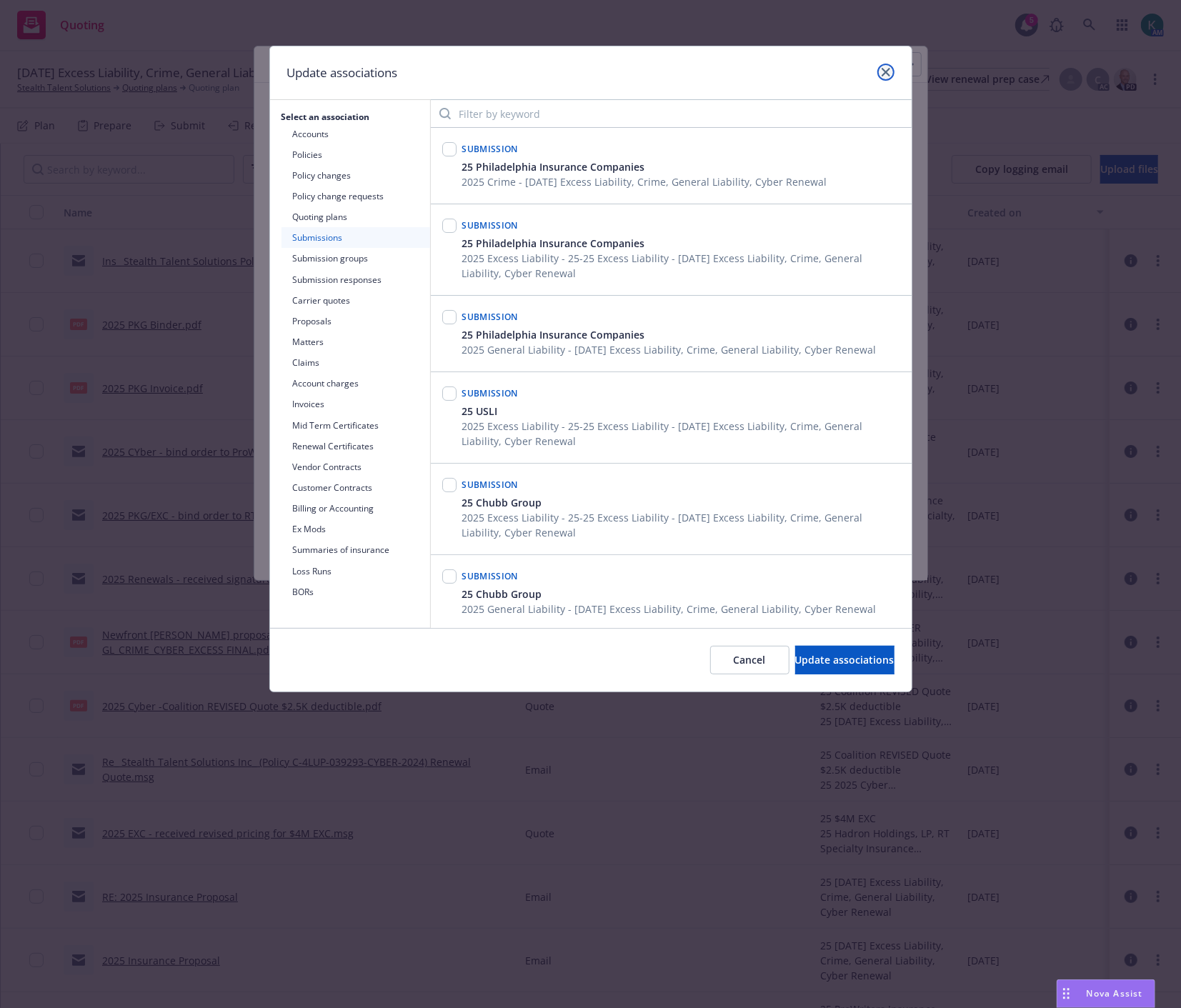
click at [887, 71] on icon "close" at bounding box center [885, 72] width 9 height 9
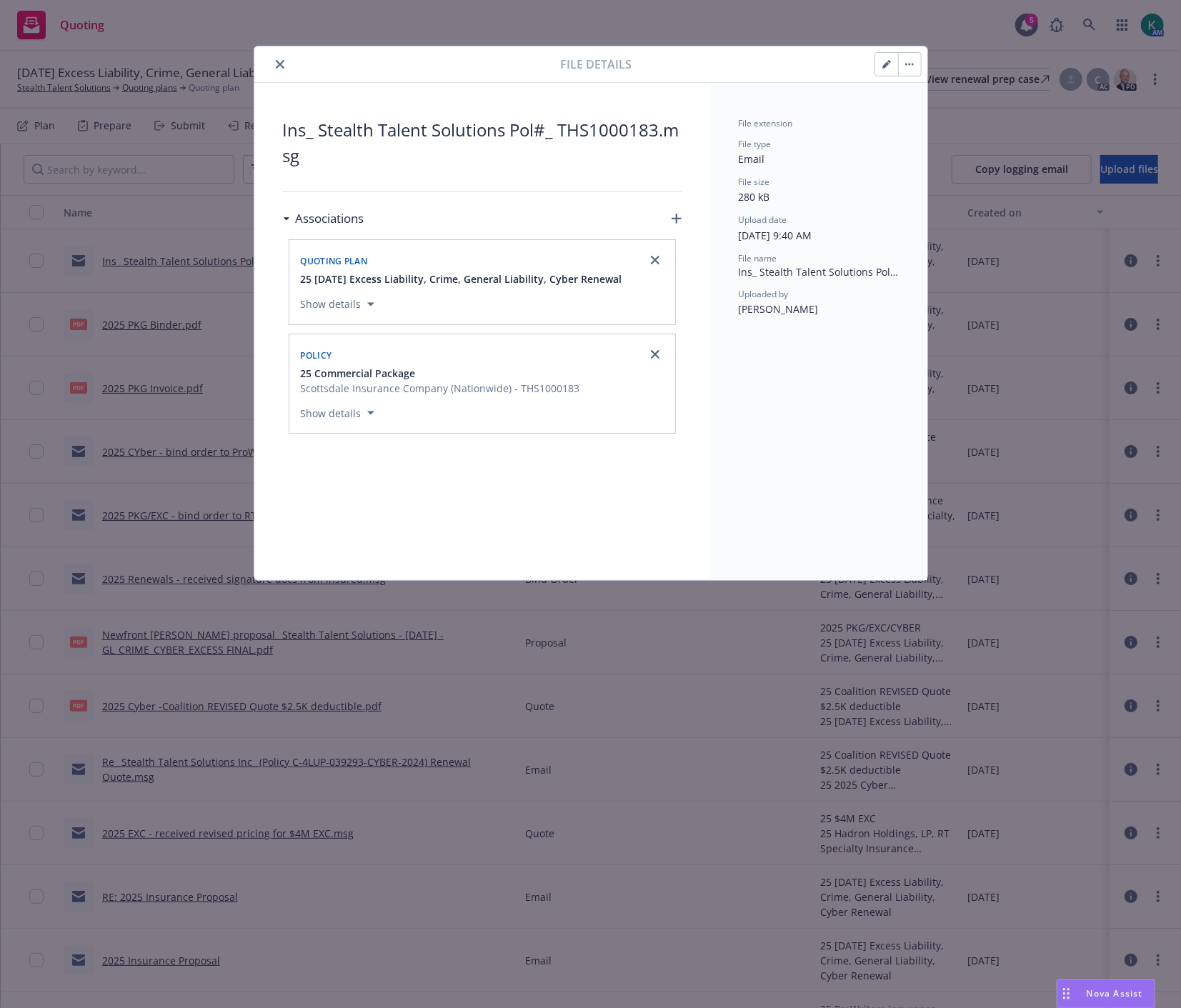
click at [277, 62] on icon "close" at bounding box center [279, 63] width 9 height 9
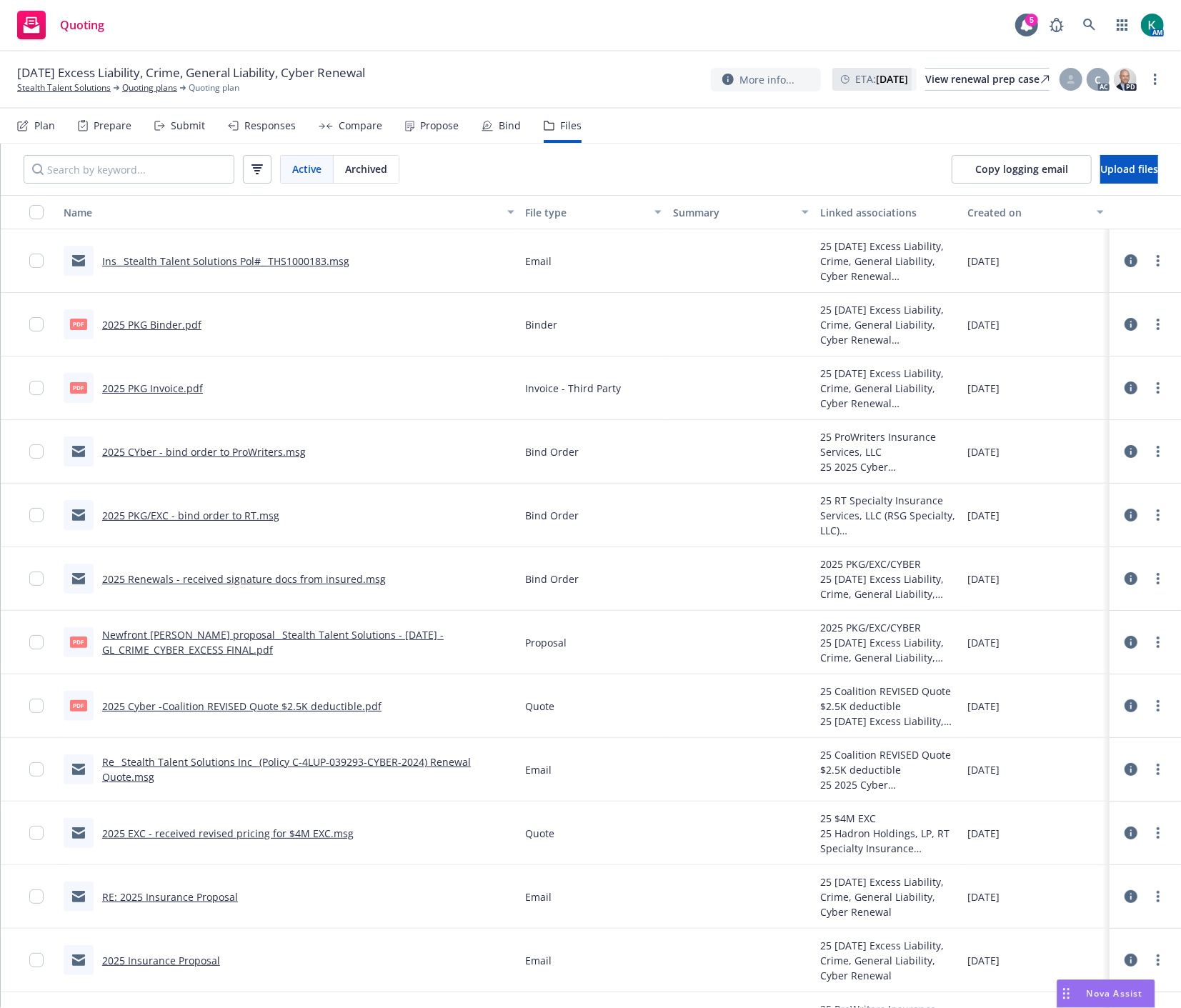
click at [420, 130] on div "Propose" at bounding box center [439, 126] width 39 height 11
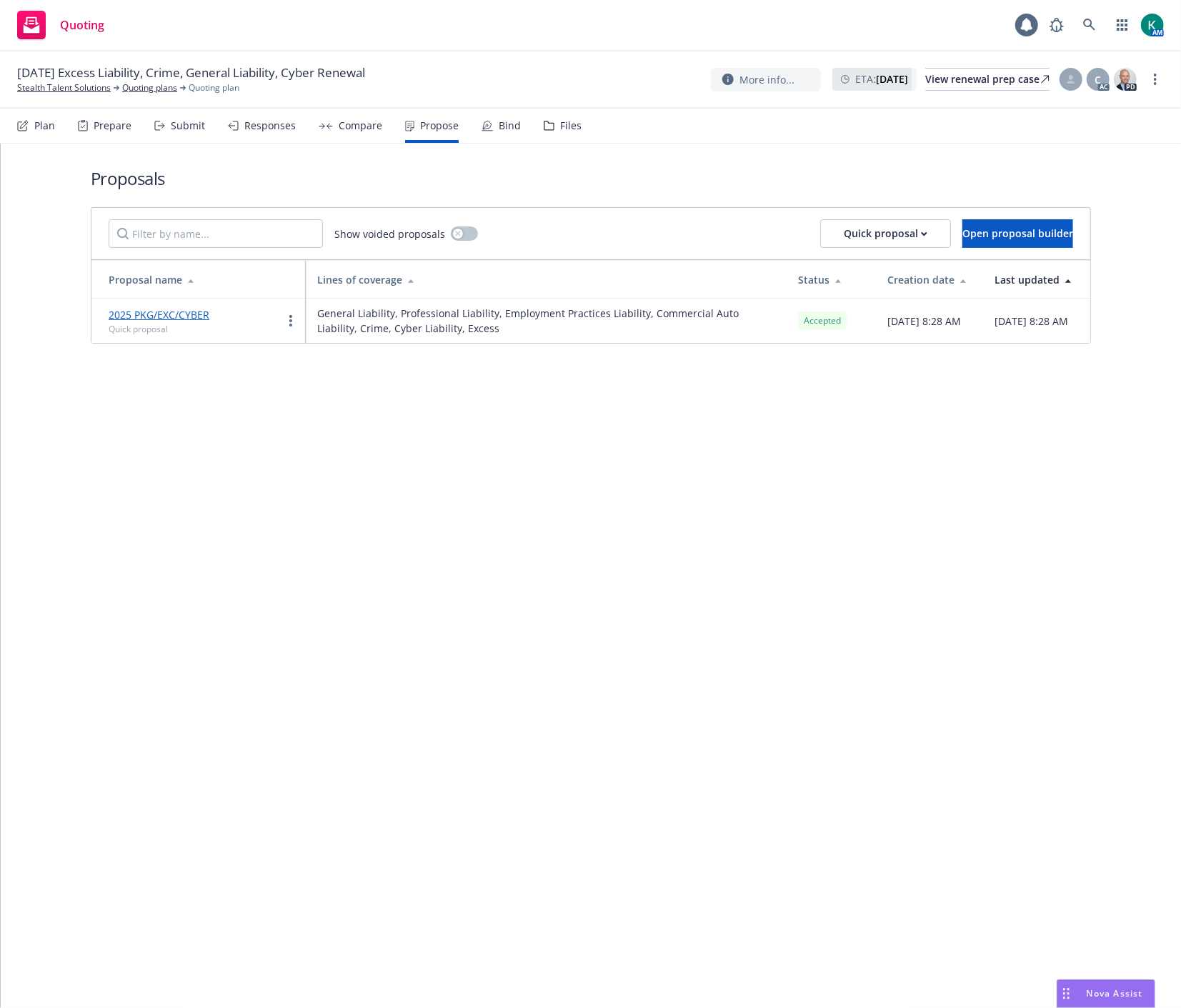
click at [494, 133] on div "Bind" at bounding box center [502, 126] width 40 height 34
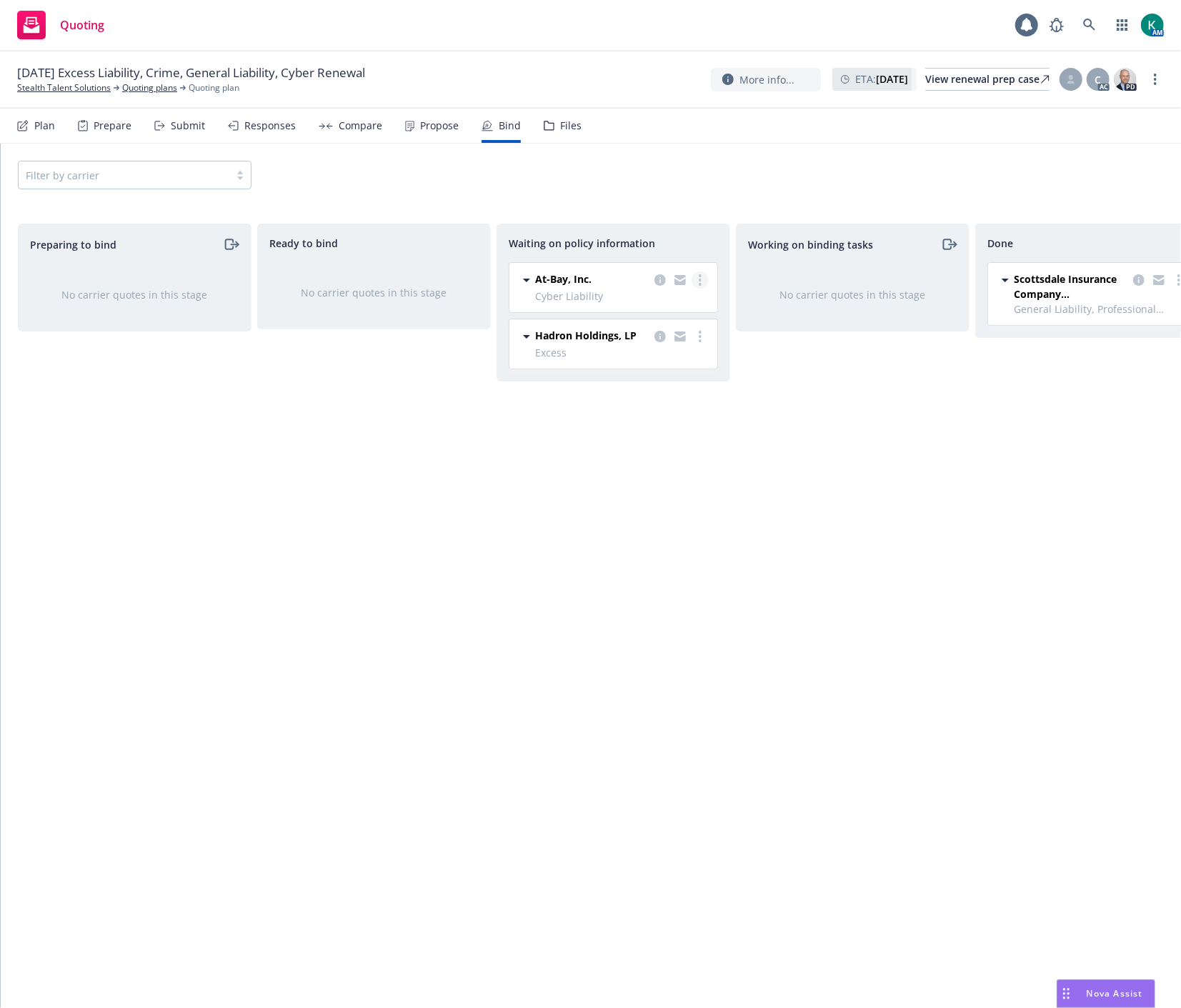
click at [696, 281] on link "more" at bounding box center [700, 280] width 17 height 17
click at [652, 310] on span "Create policies" at bounding box center [630, 309] width 105 height 13
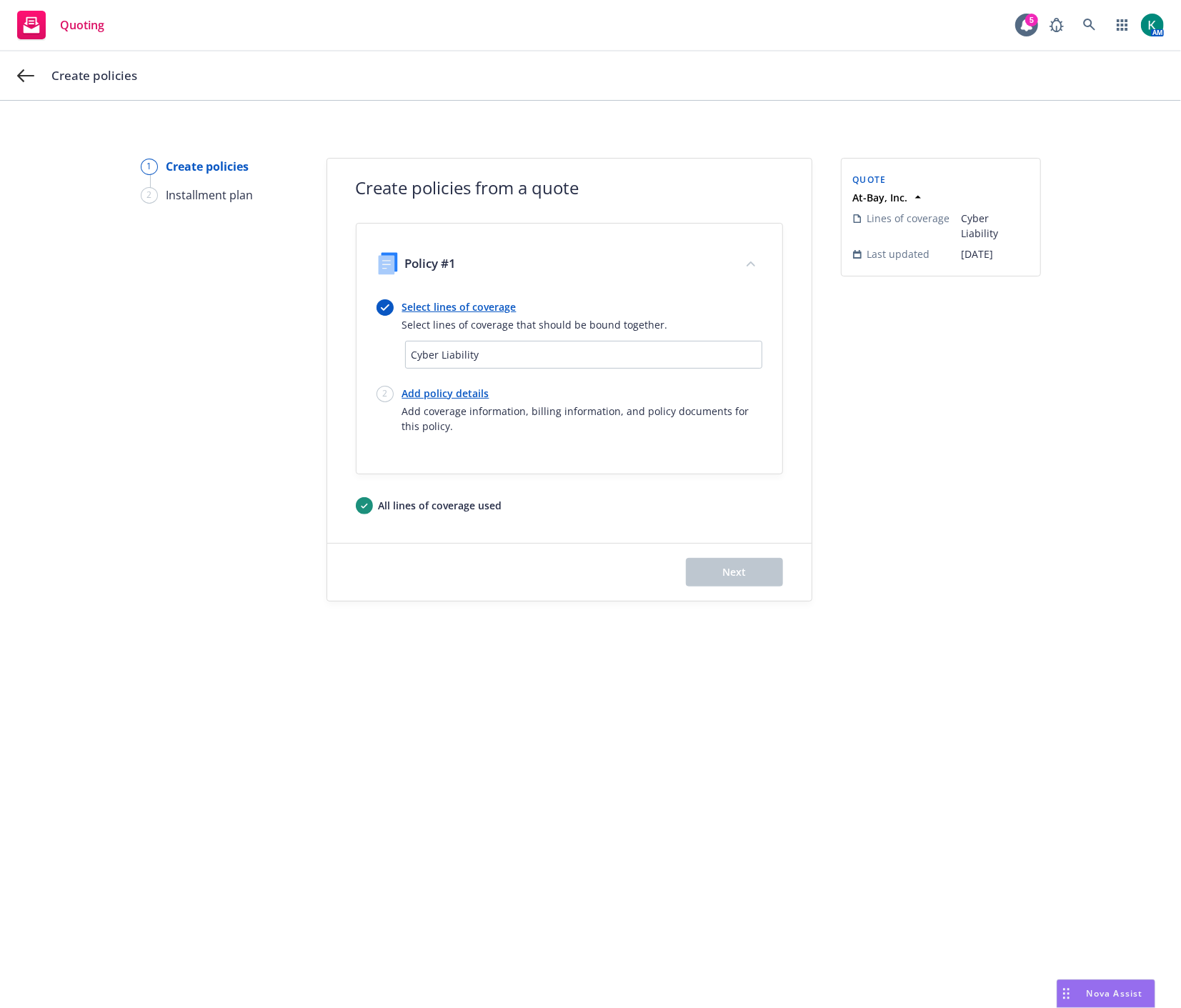
click at [472, 393] on link "Add policy details" at bounding box center [582, 394] width 360 height 15
select select "12"
select select "CA"
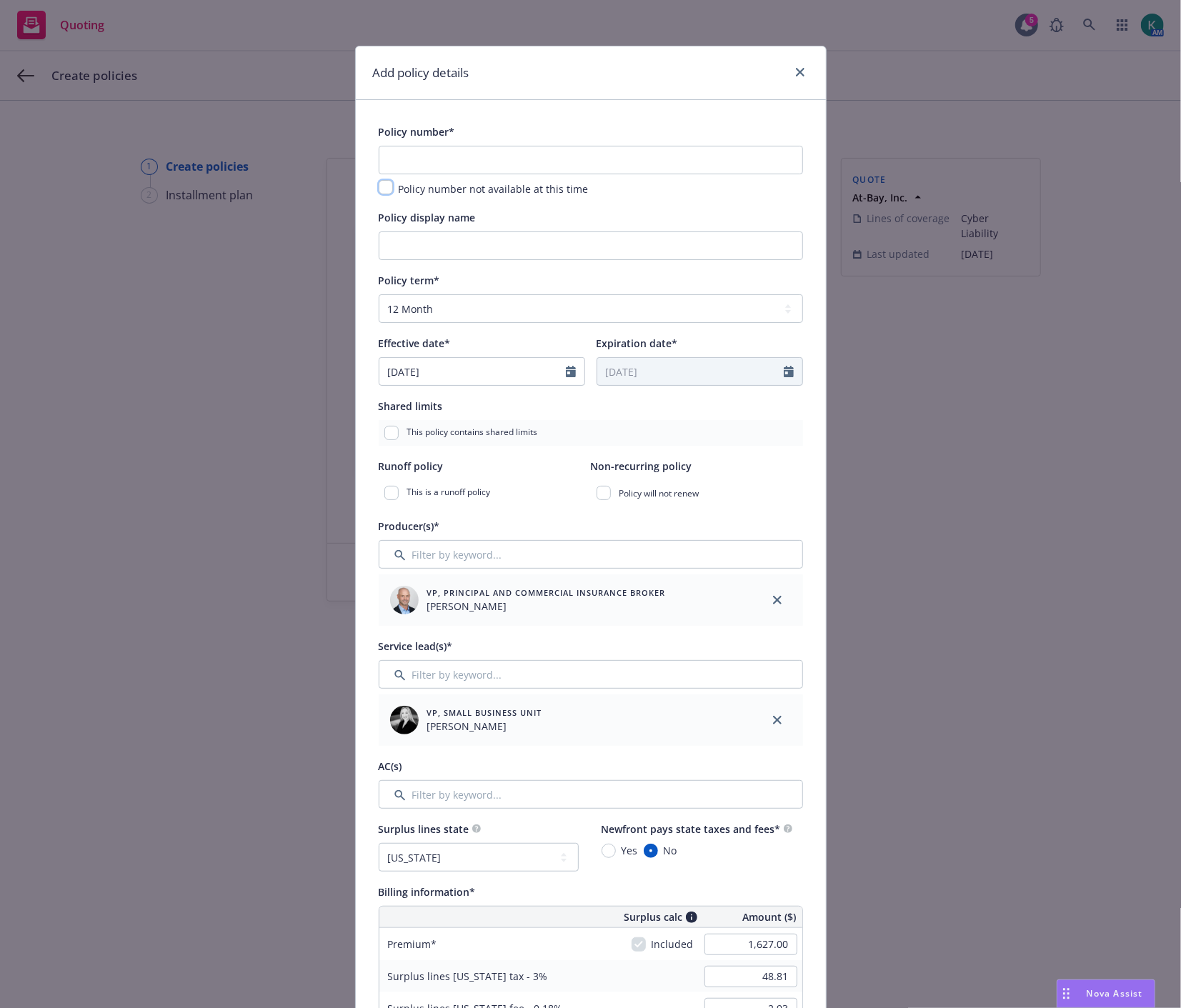
click at [386, 185] on input "checkbox" at bounding box center [385, 186] width 14 height 14
checkbox input "true"
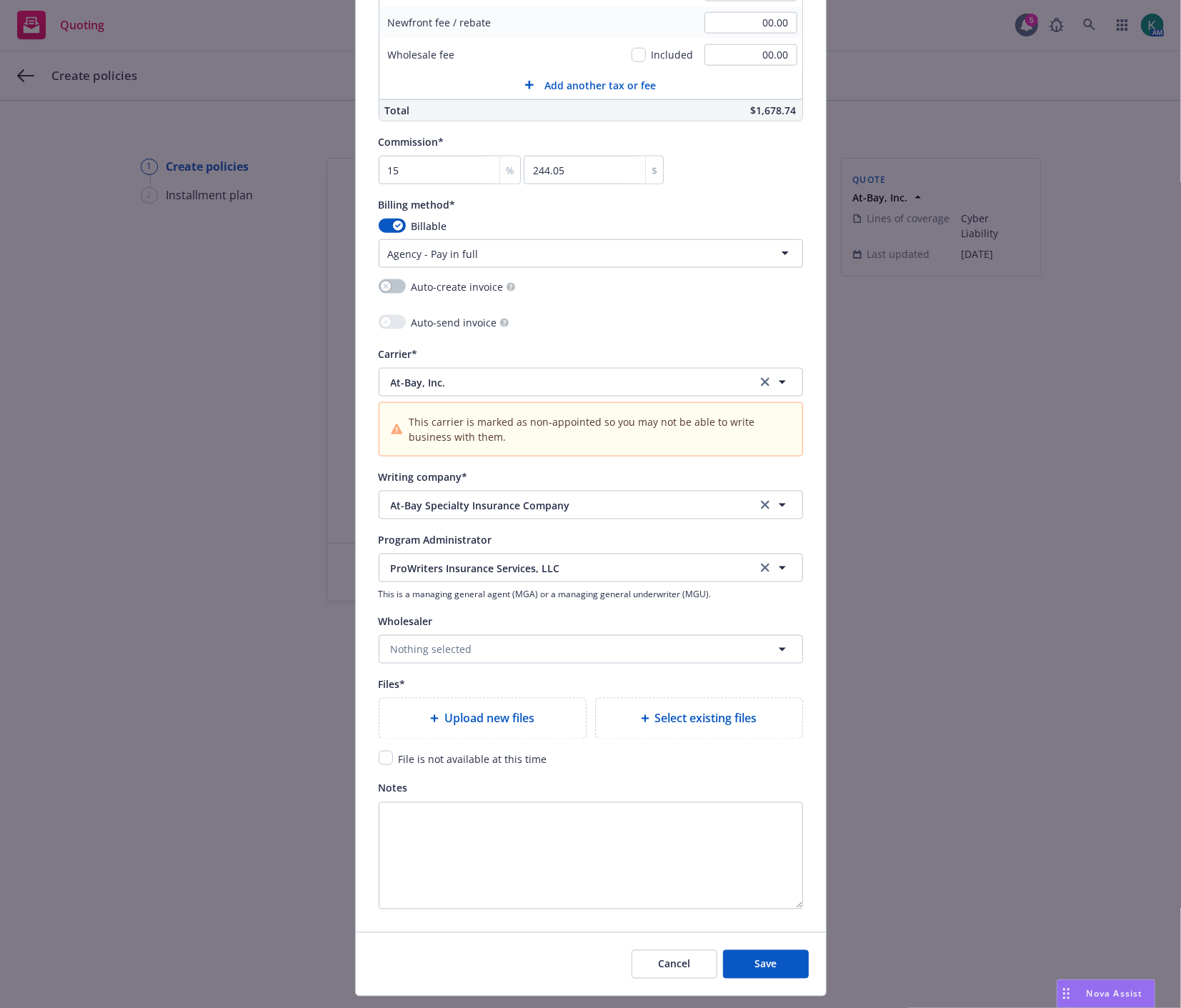
scroll to position [1122, 0]
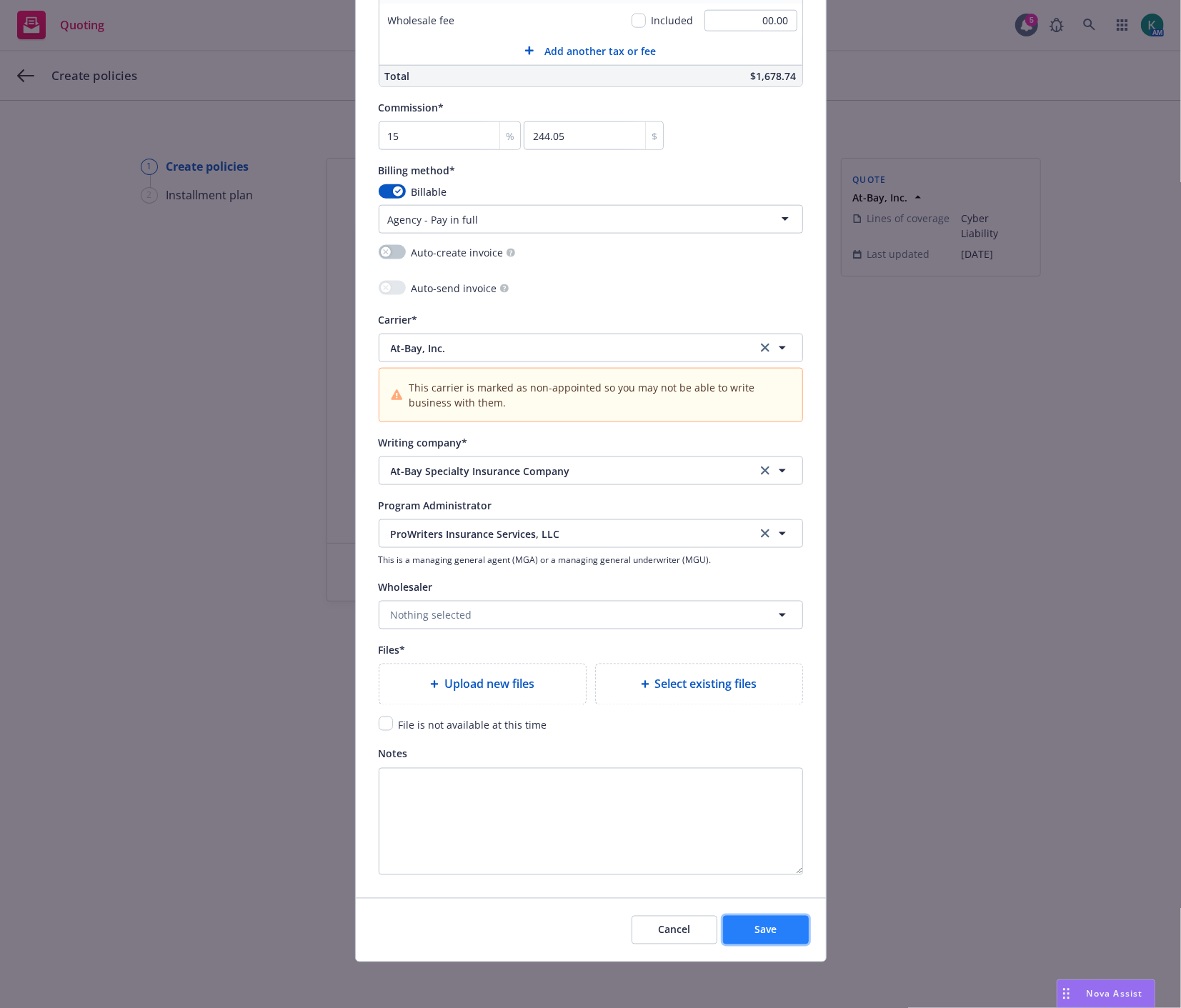
click at [782, 940] on button "Save" at bounding box center [766, 930] width 86 height 28
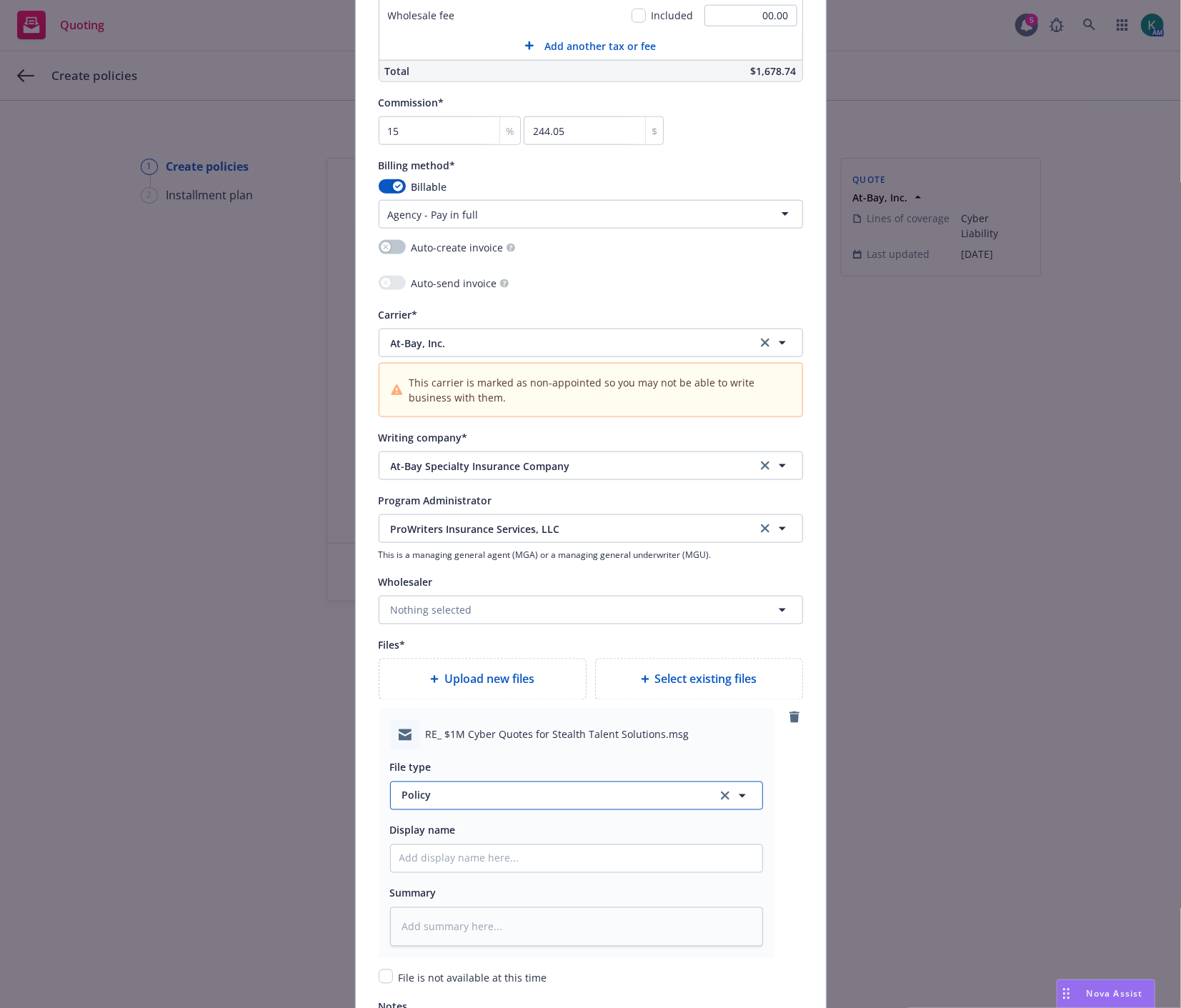
click at [575, 810] on button "Policy" at bounding box center [576, 796] width 373 height 28
type input "bind"
click at [540, 735] on div "Bind confirmation" at bounding box center [576, 718] width 371 height 38
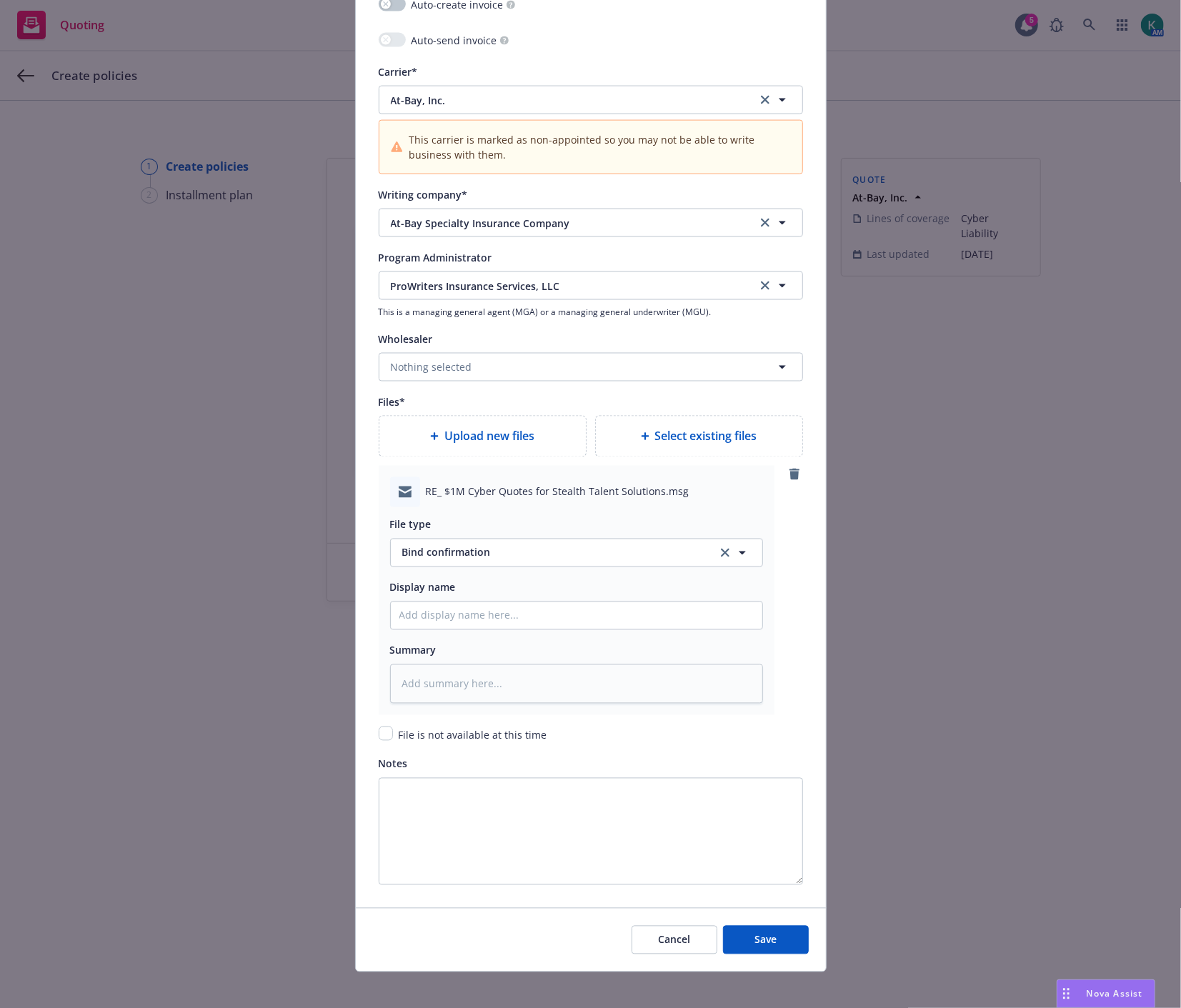
scroll to position [1380, 0]
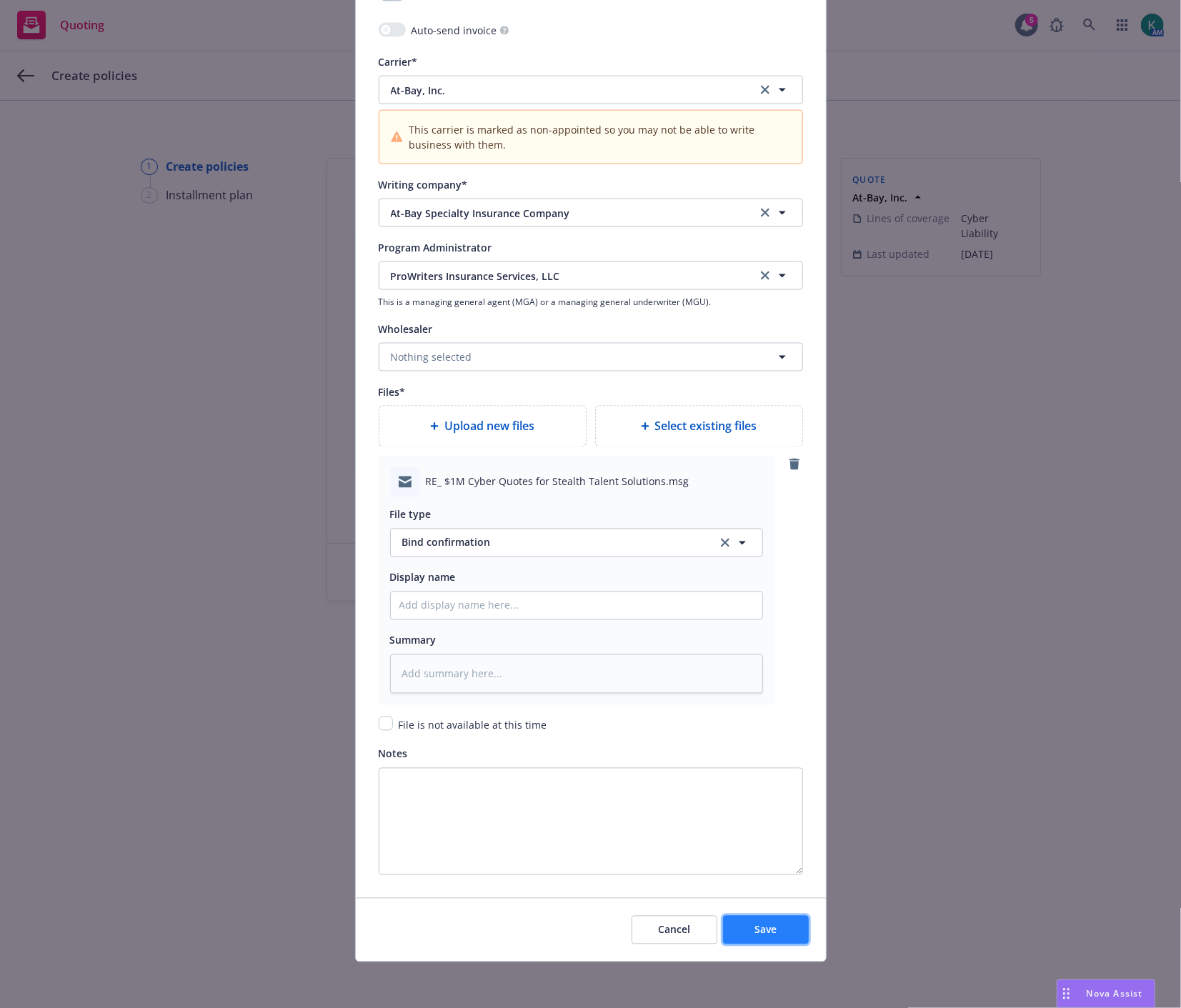
click at [754, 933] on span "Save" at bounding box center [765, 929] width 22 height 13
type textarea "x"
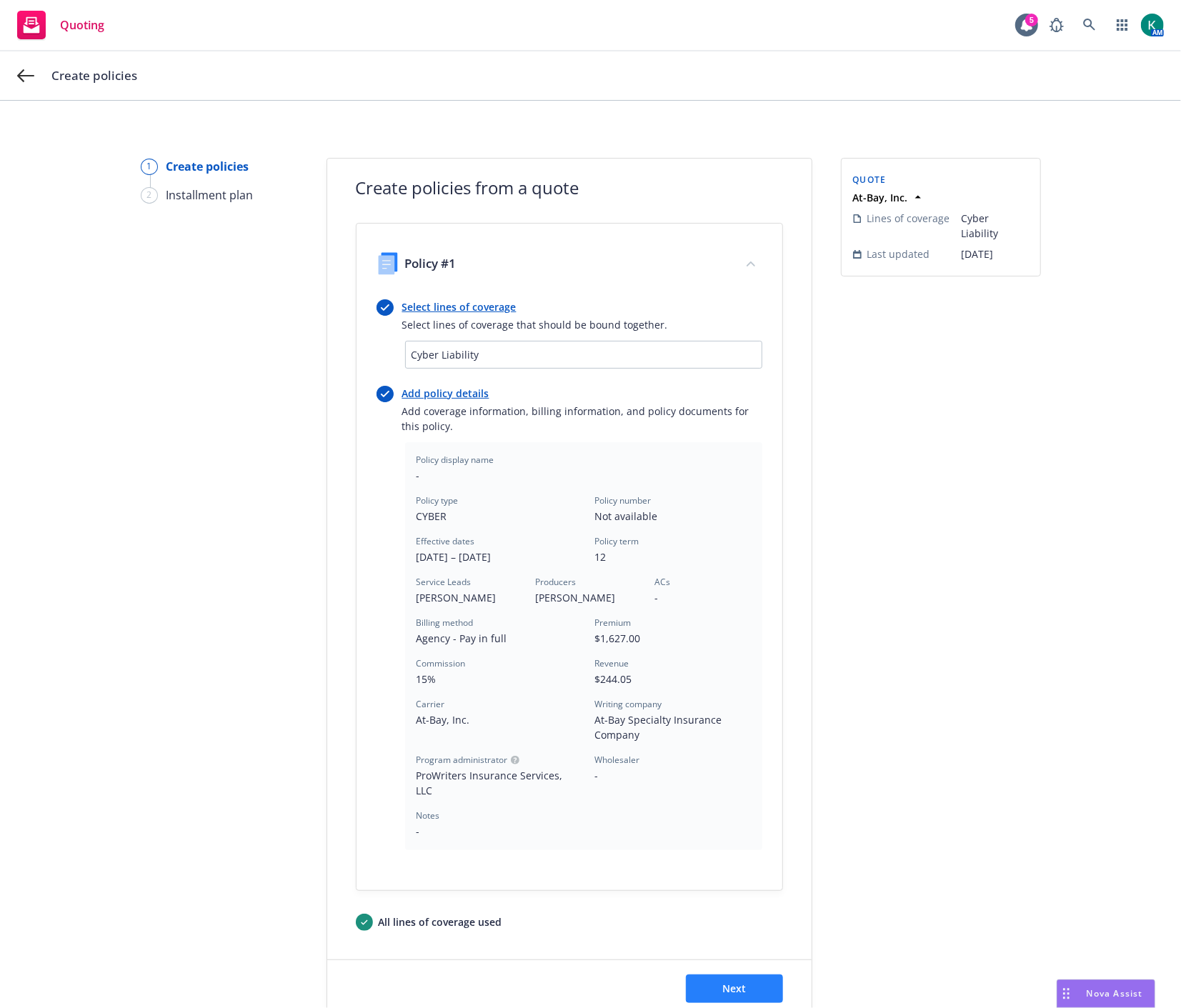
click at [727, 974] on div "Next" at bounding box center [570, 988] width 485 height 57
click at [726, 987] on span "Next" at bounding box center [733, 988] width 24 height 13
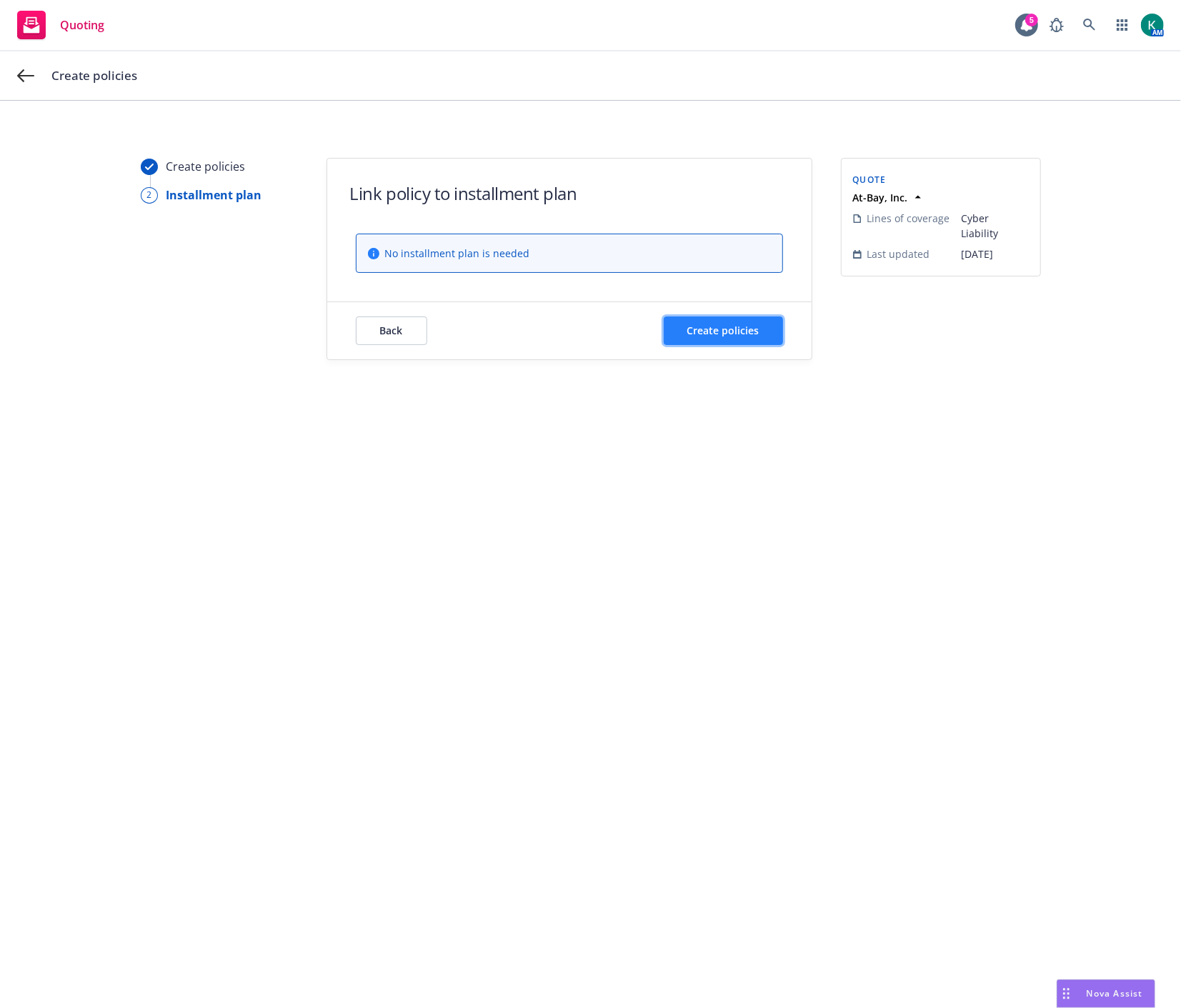
click at [720, 330] on span "Create policies" at bounding box center [723, 330] width 72 height 13
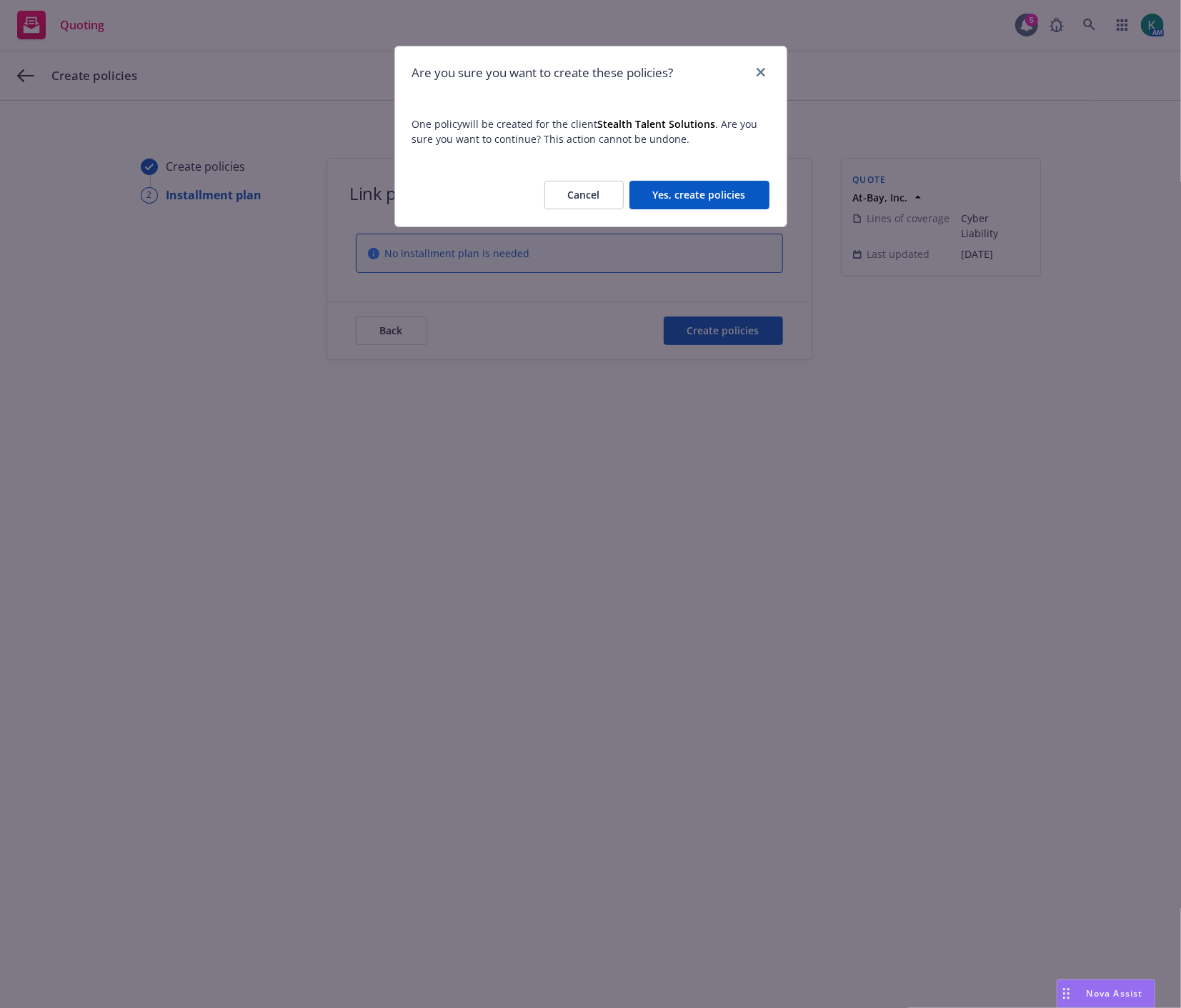
click at [697, 186] on button "Yes, create policies" at bounding box center [699, 195] width 140 height 28
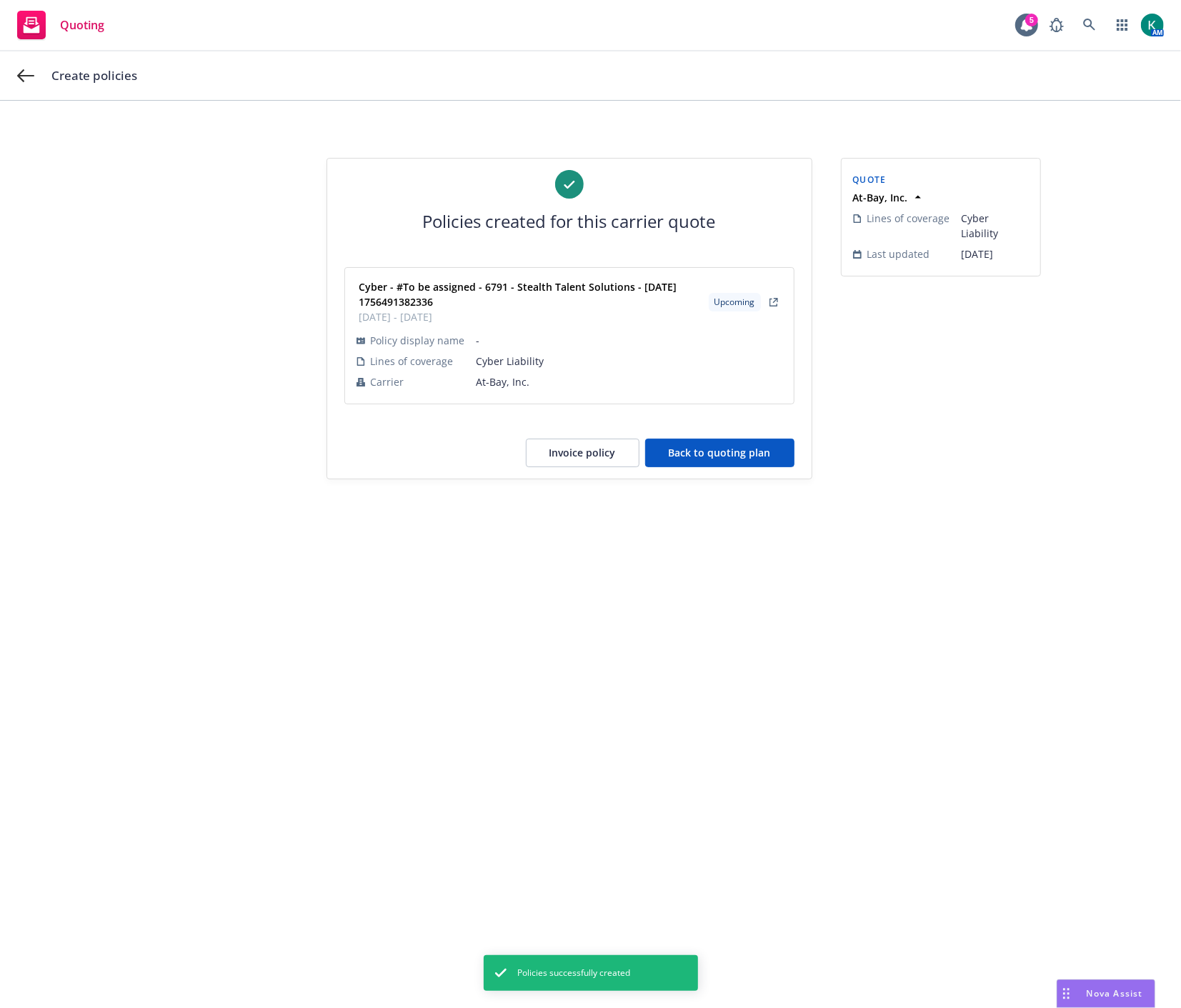
click at [695, 461] on button "Back to quoting plan" at bounding box center [720, 452] width 150 height 28
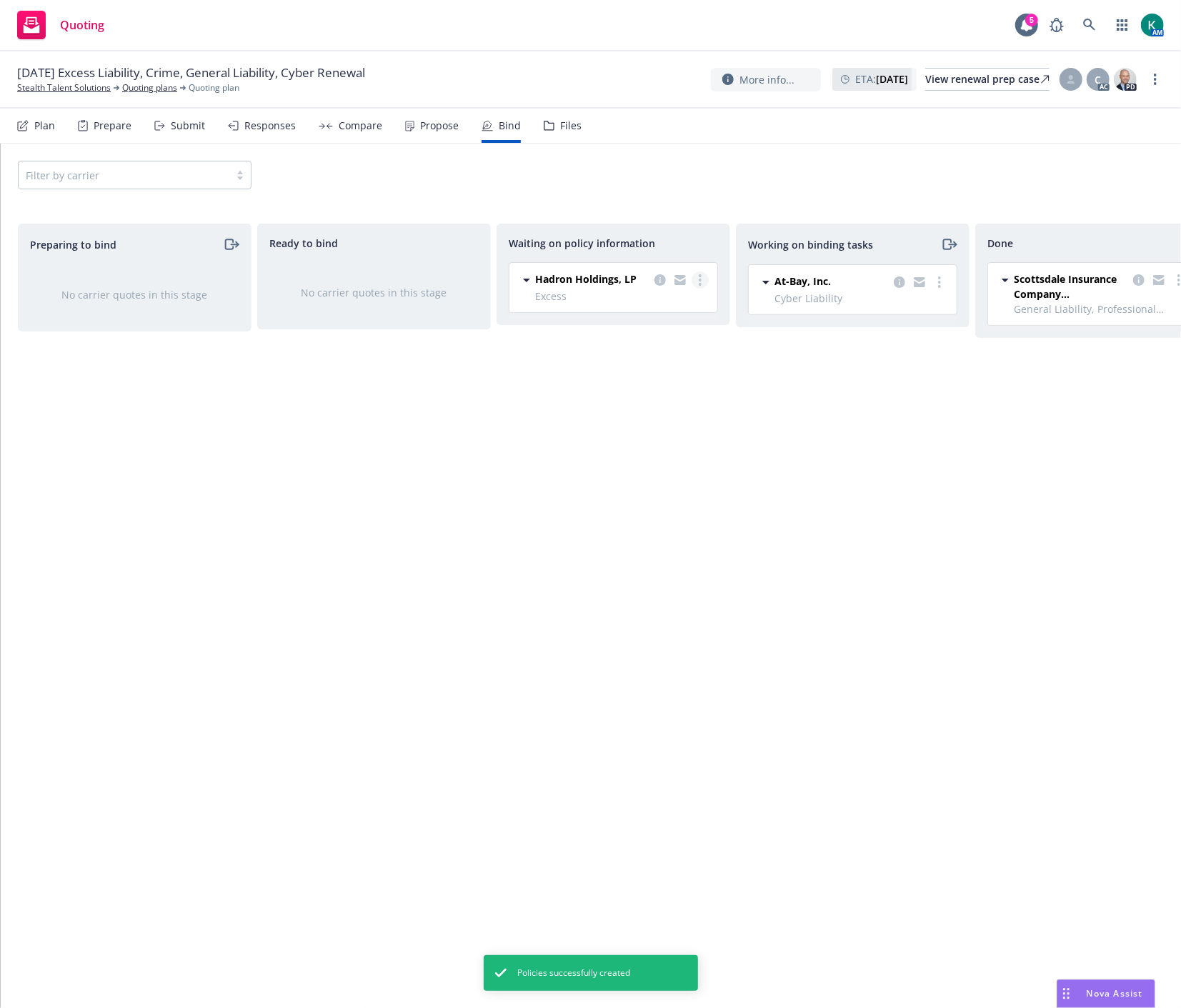
click at [700, 281] on circle "more" at bounding box center [699, 279] width 3 height 3
click at [672, 314] on span "Create policies" at bounding box center [630, 309] width 105 height 13
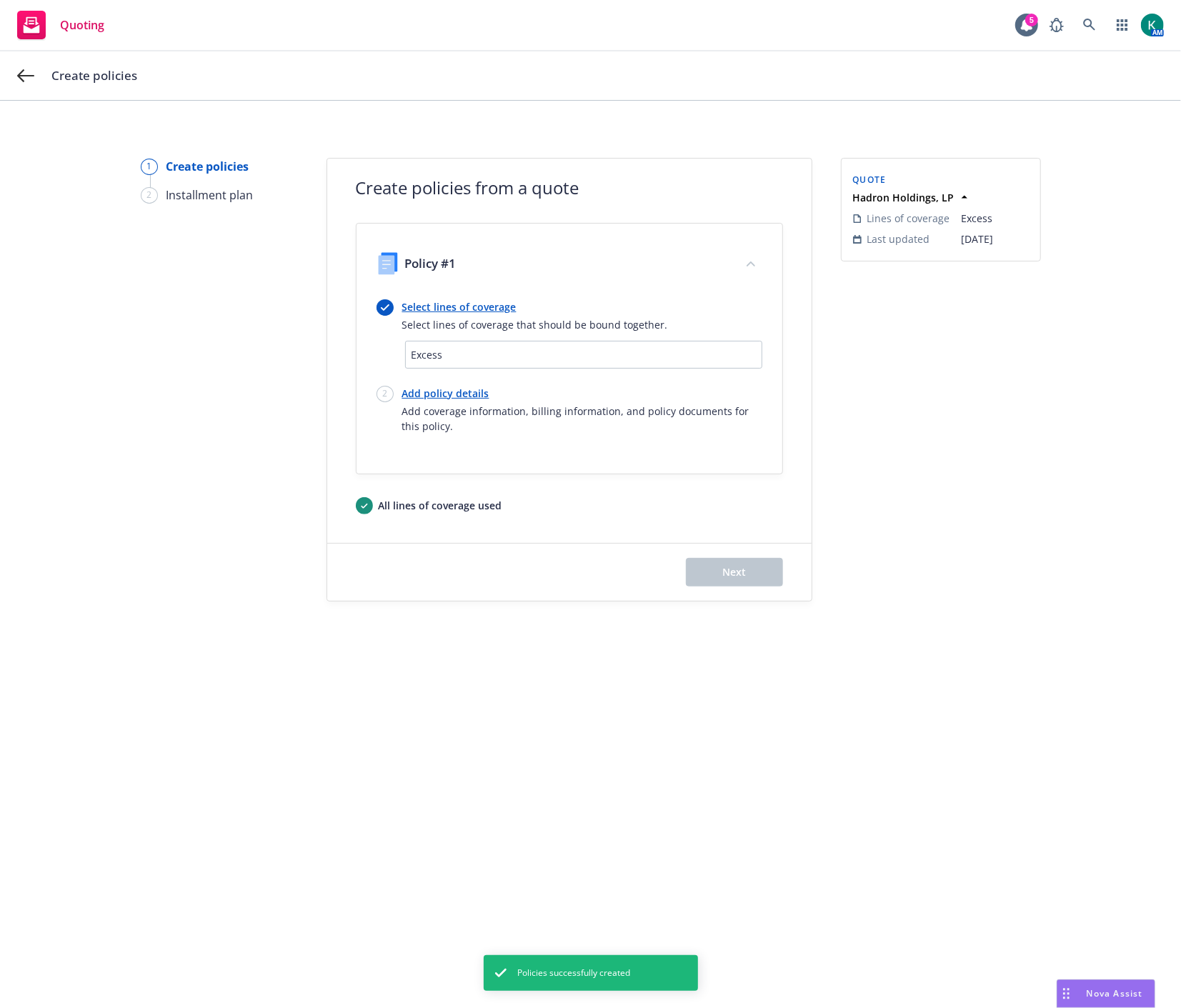
click at [436, 398] on link "Add policy details" at bounding box center [582, 394] width 360 height 15
select select "12"
select select "CA"
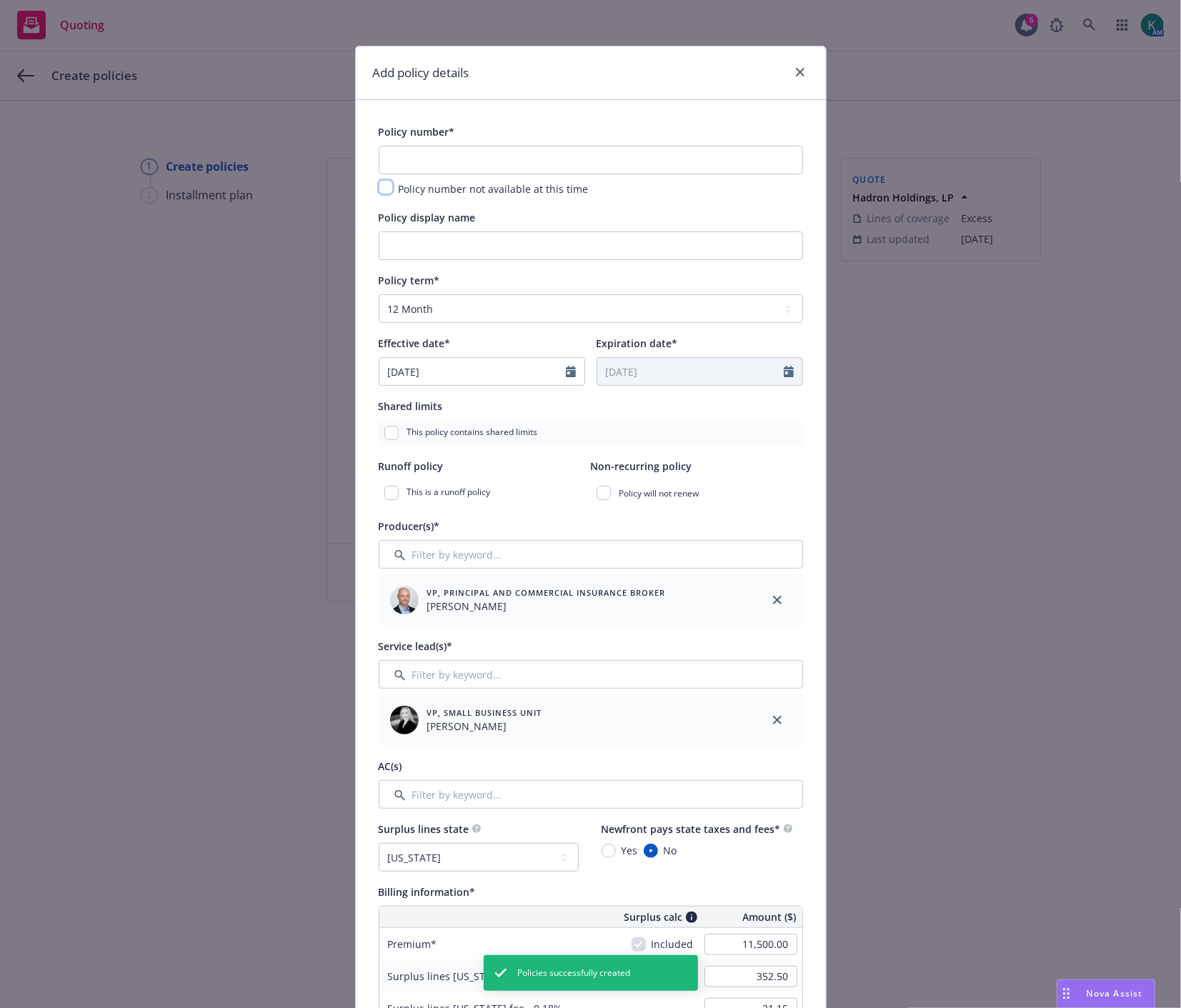
click at [386, 186] on input "checkbox" at bounding box center [385, 186] width 14 height 14
checkbox input "true"
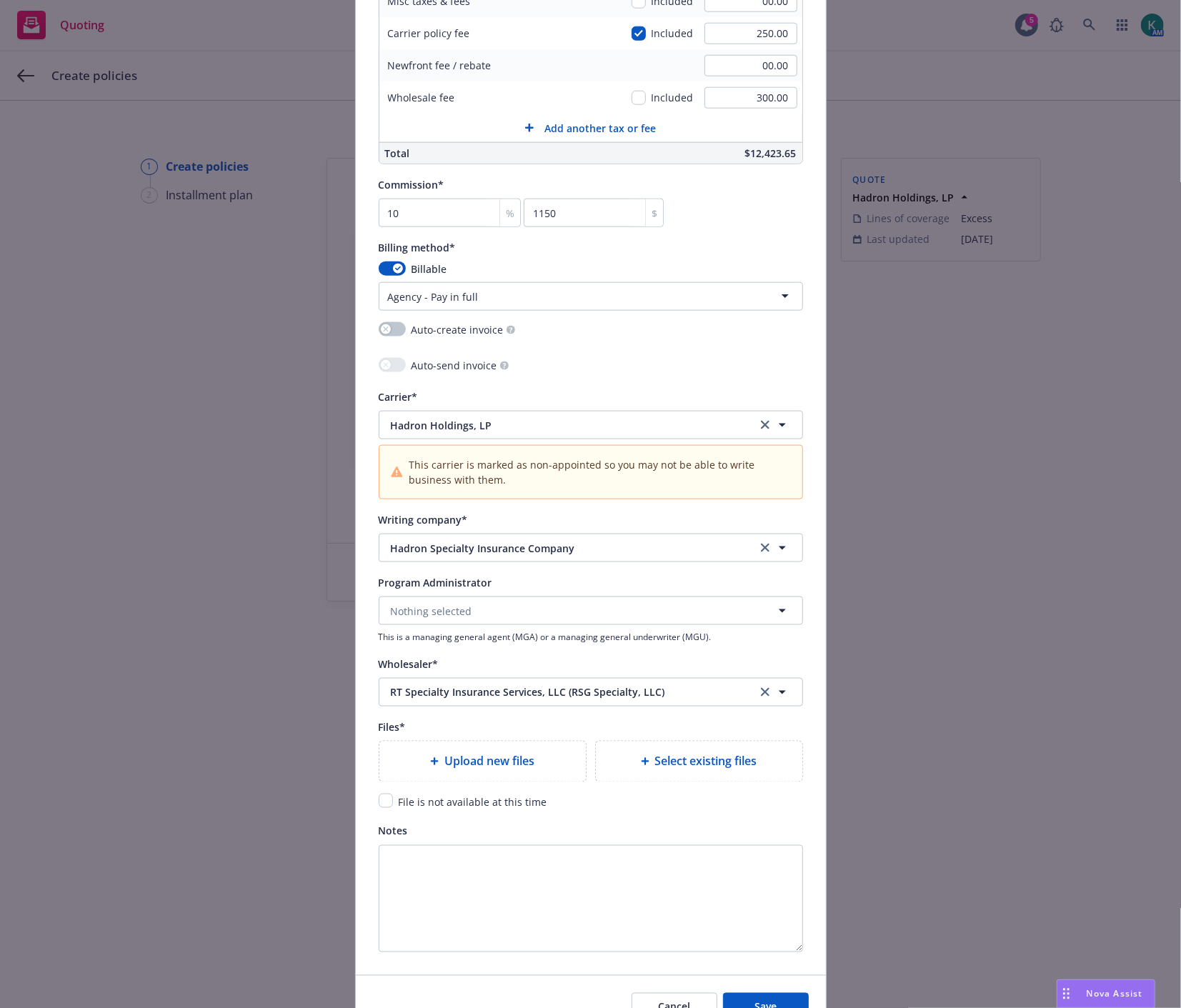
scroll to position [1122, 0]
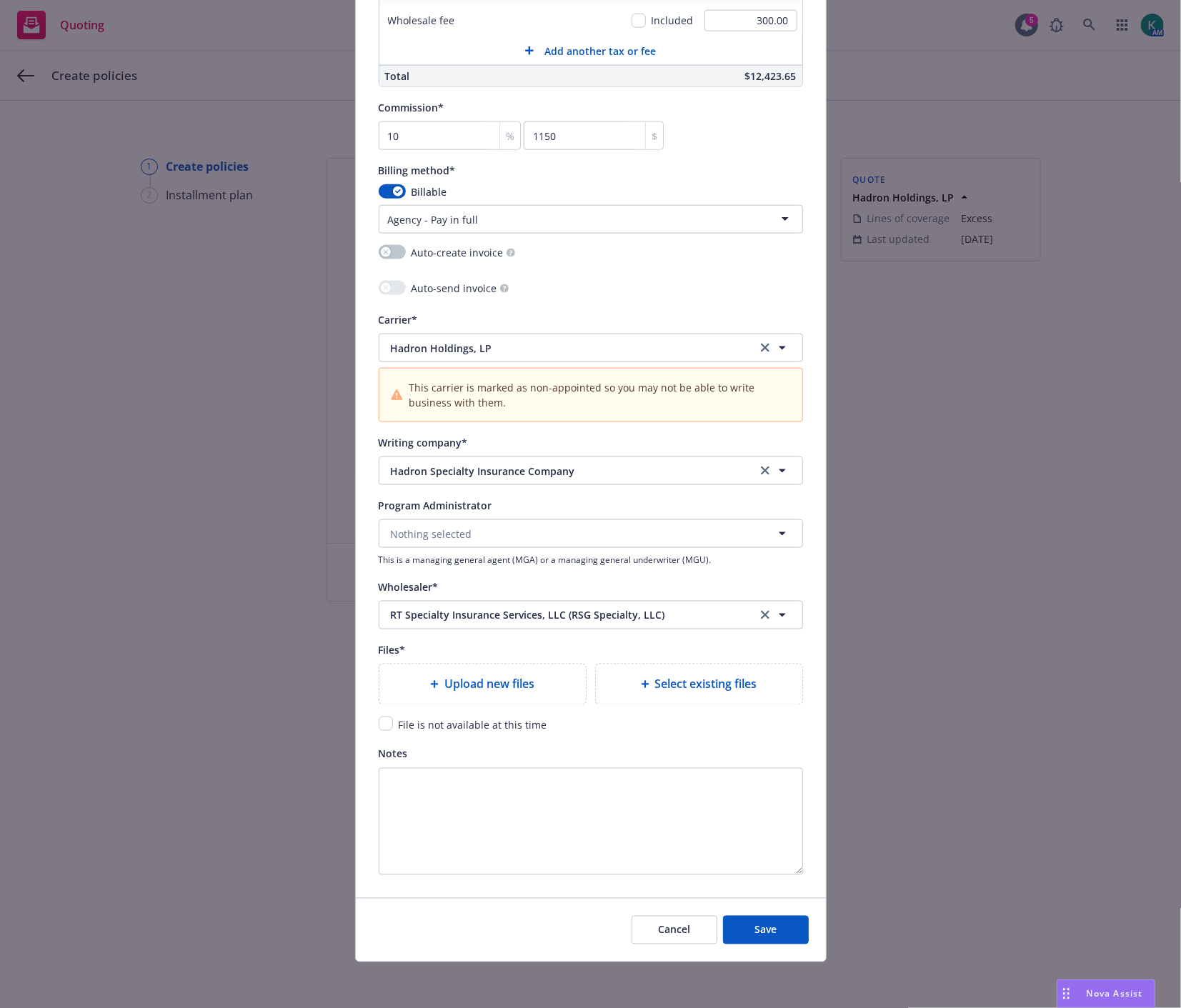
click at [720, 681] on span "Select existing files" at bounding box center [706, 684] width 102 height 17
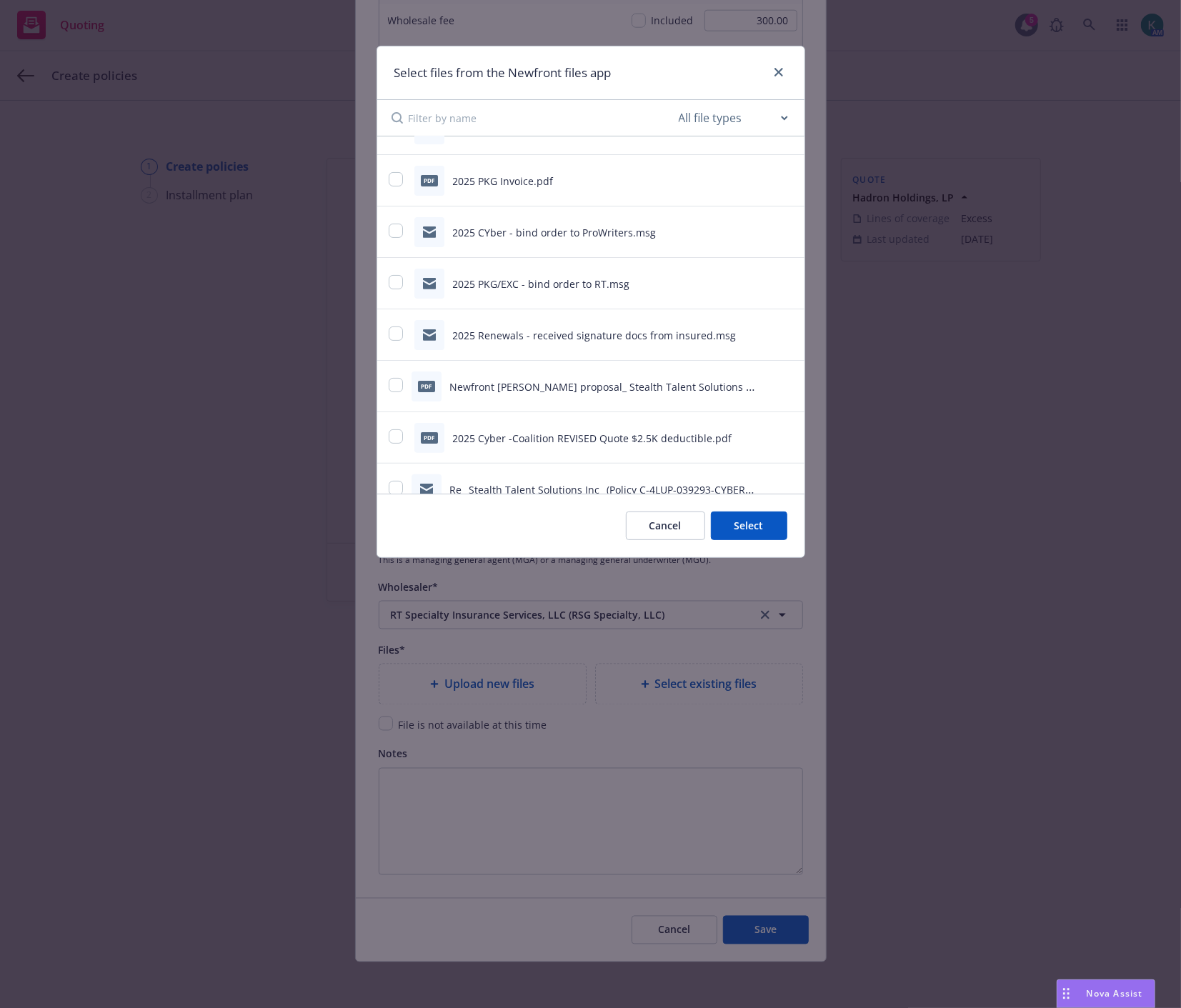
scroll to position [159, 0]
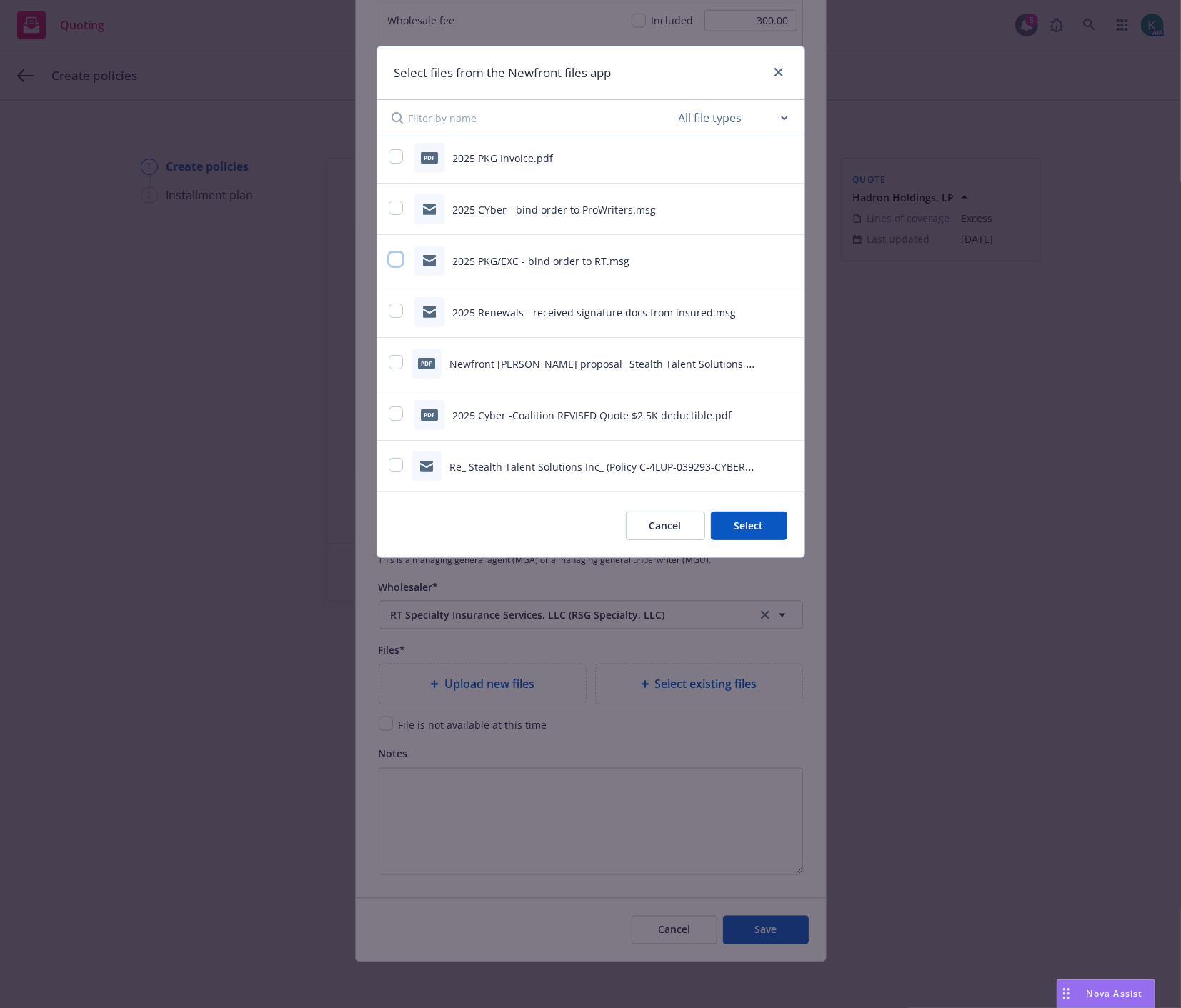
click at [400, 260] on input "checkbox" at bounding box center [396, 258] width 14 height 14
checkbox input "true"
click at [750, 529] on button "Select 1 file" at bounding box center [735, 525] width 103 height 28
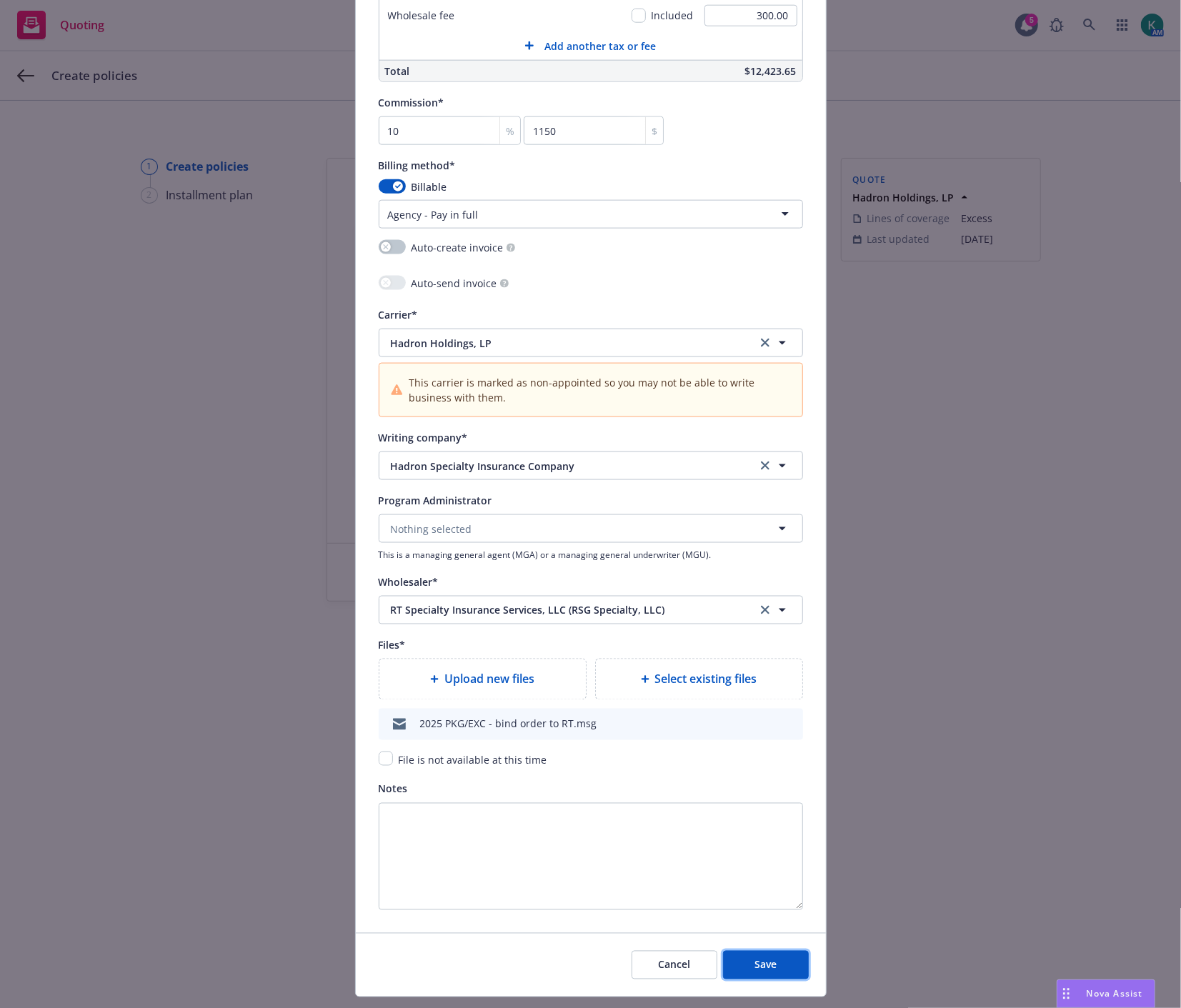
click at [763, 960] on button "Save" at bounding box center [766, 965] width 86 height 28
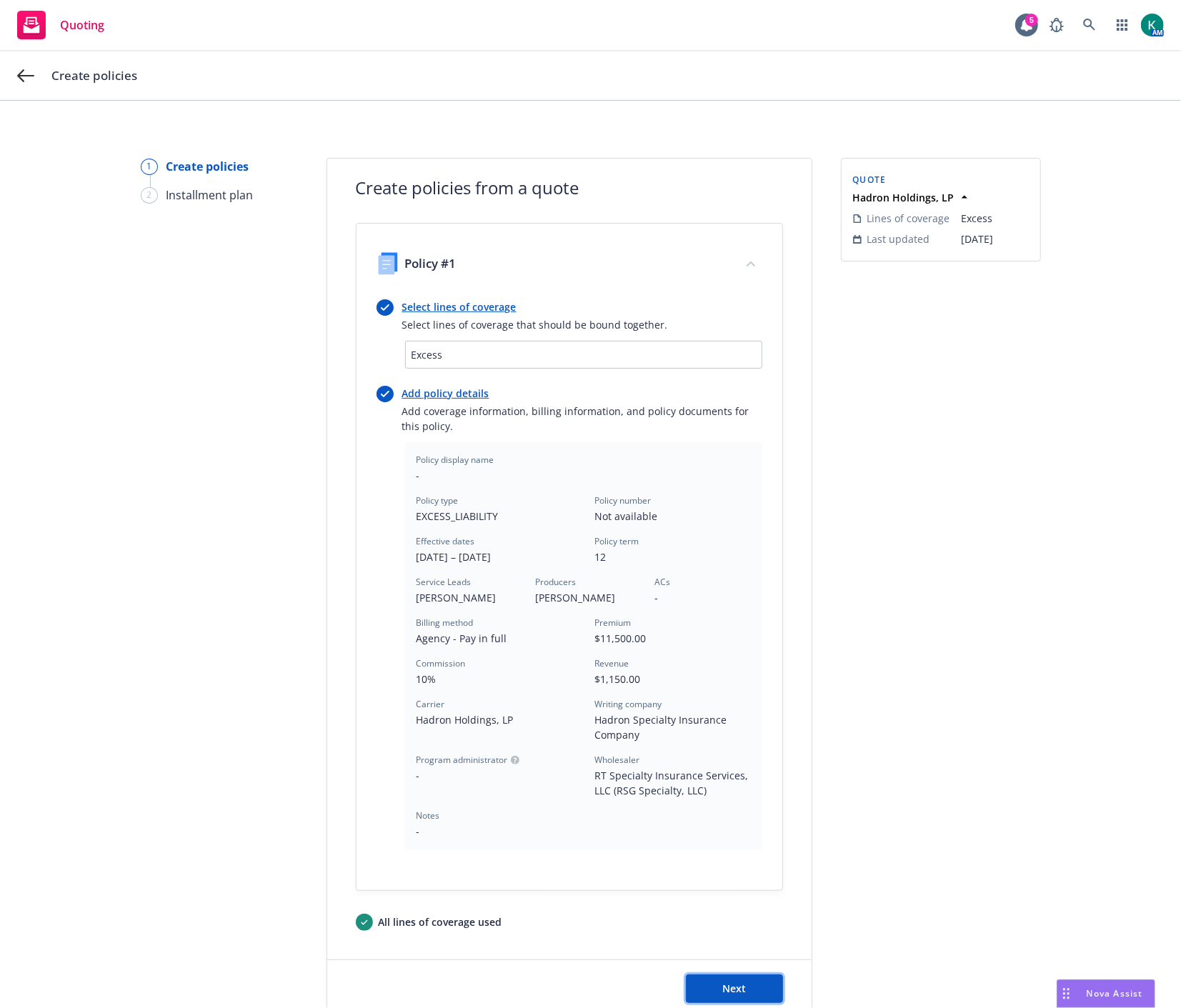
click at [701, 991] on button "Next" at bounding box center [734, 988] width 97 height 28
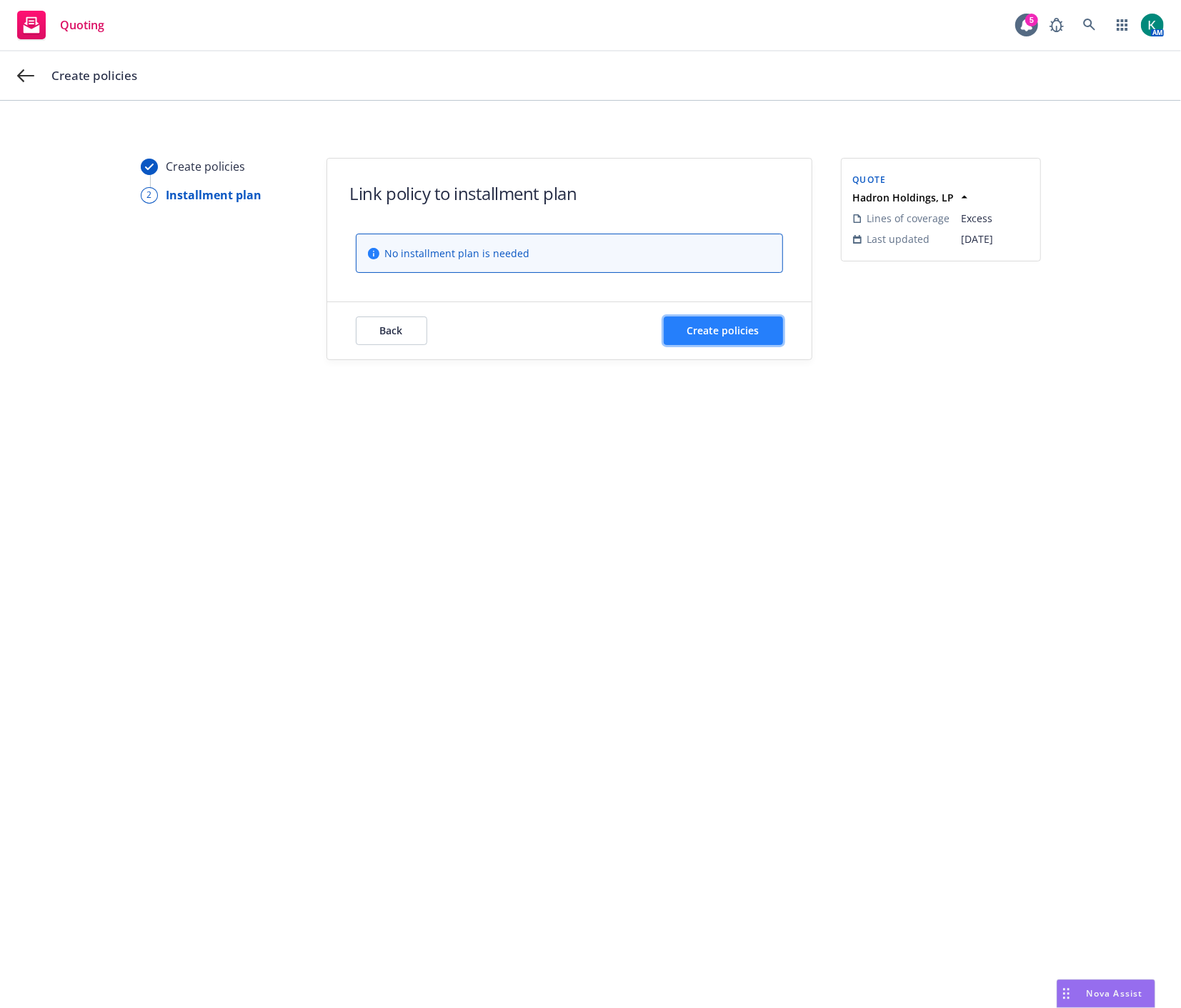
click at [761, 336] on button "Create policies" at bounding box center [723, 330] width 119 height 28
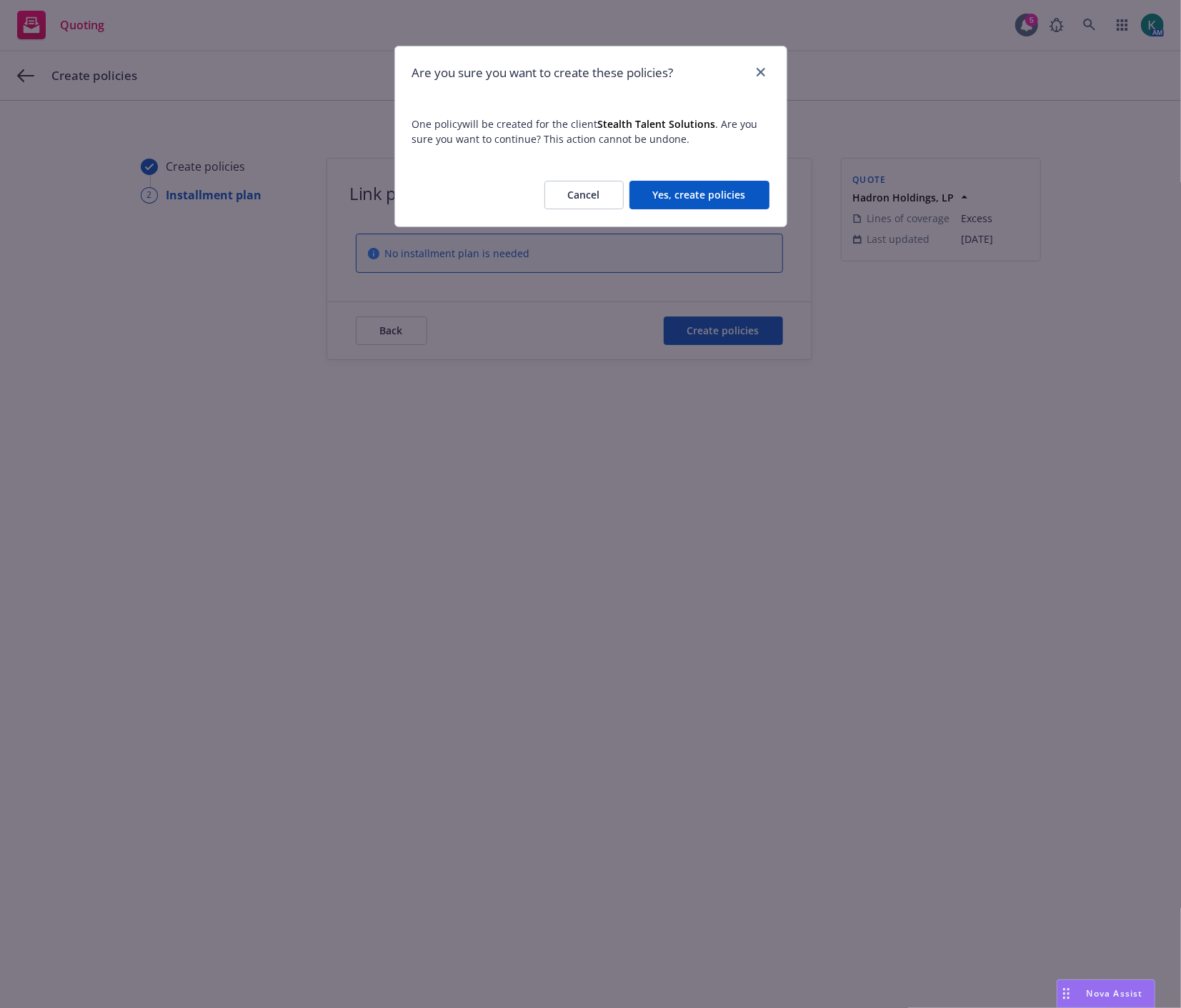
click at [680, 201] on button "Yes, create policies" at bounding box center [699, 195] width 140 height 28
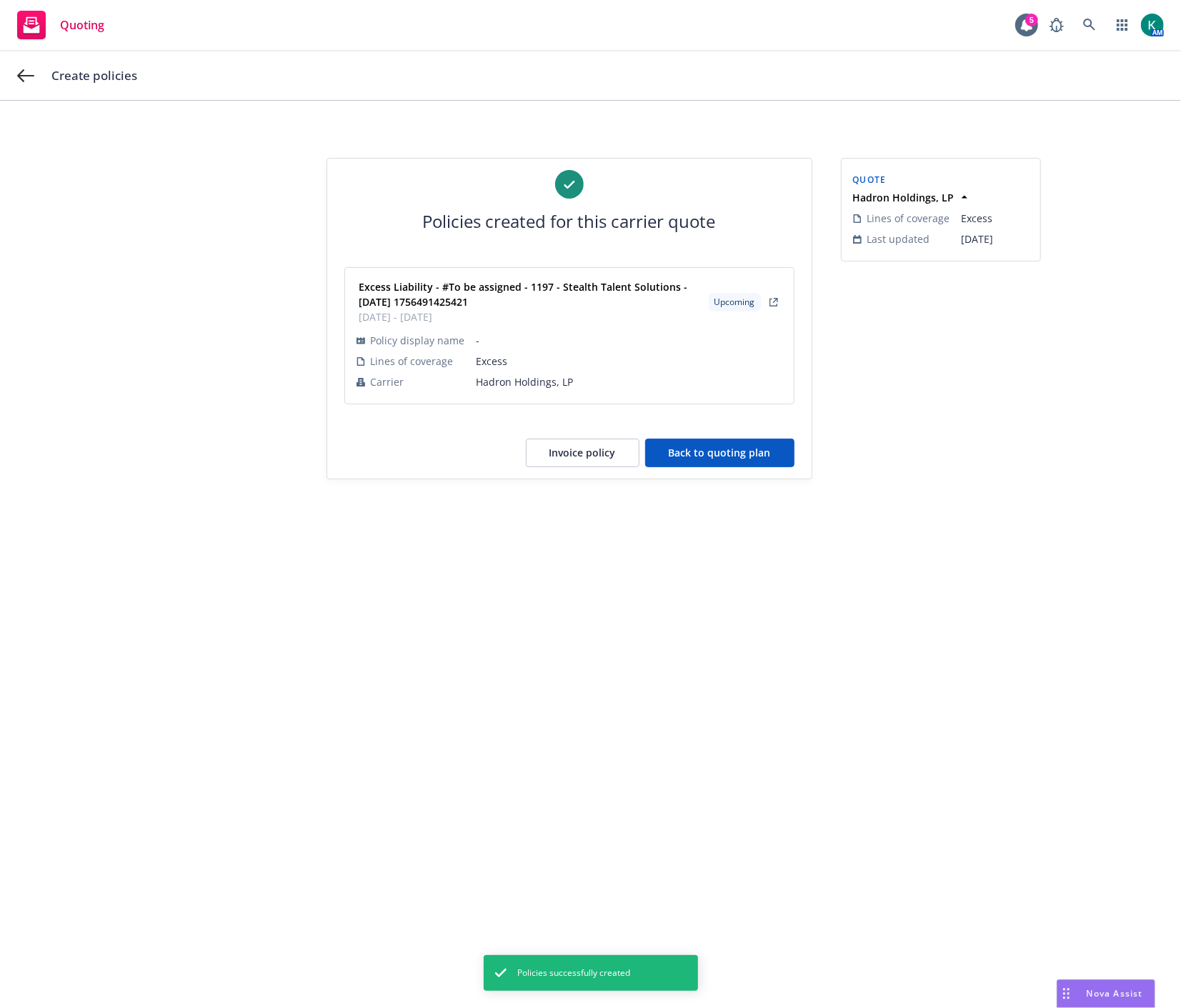
click at [706, 468] on div "Policies created for this carrier quote Excess Liability - #To be assigned - 11…" at bounding box center [570, 319] width 485 height 320
click at [709, 457] on button "Back to quoting plan" at bounding box center [720, 452] width 150 height 28
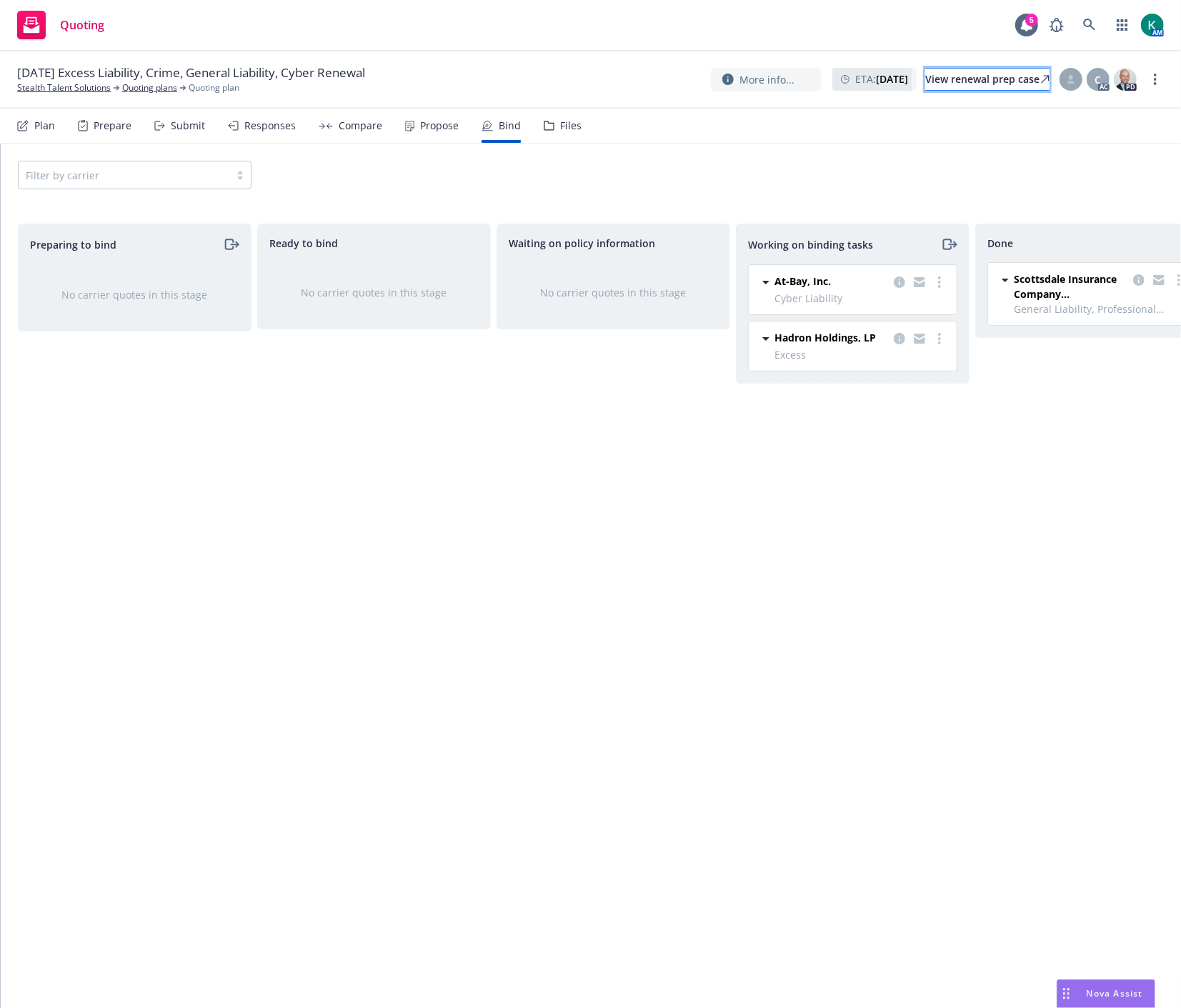
click at [1001, 83] on div "View renewal prep case" at bounding box center [986, 79] width 124 height 22
click at [76, 89] on link "Stealth Talent Solutions" at bounding box center [63, 88] width 94 height 13
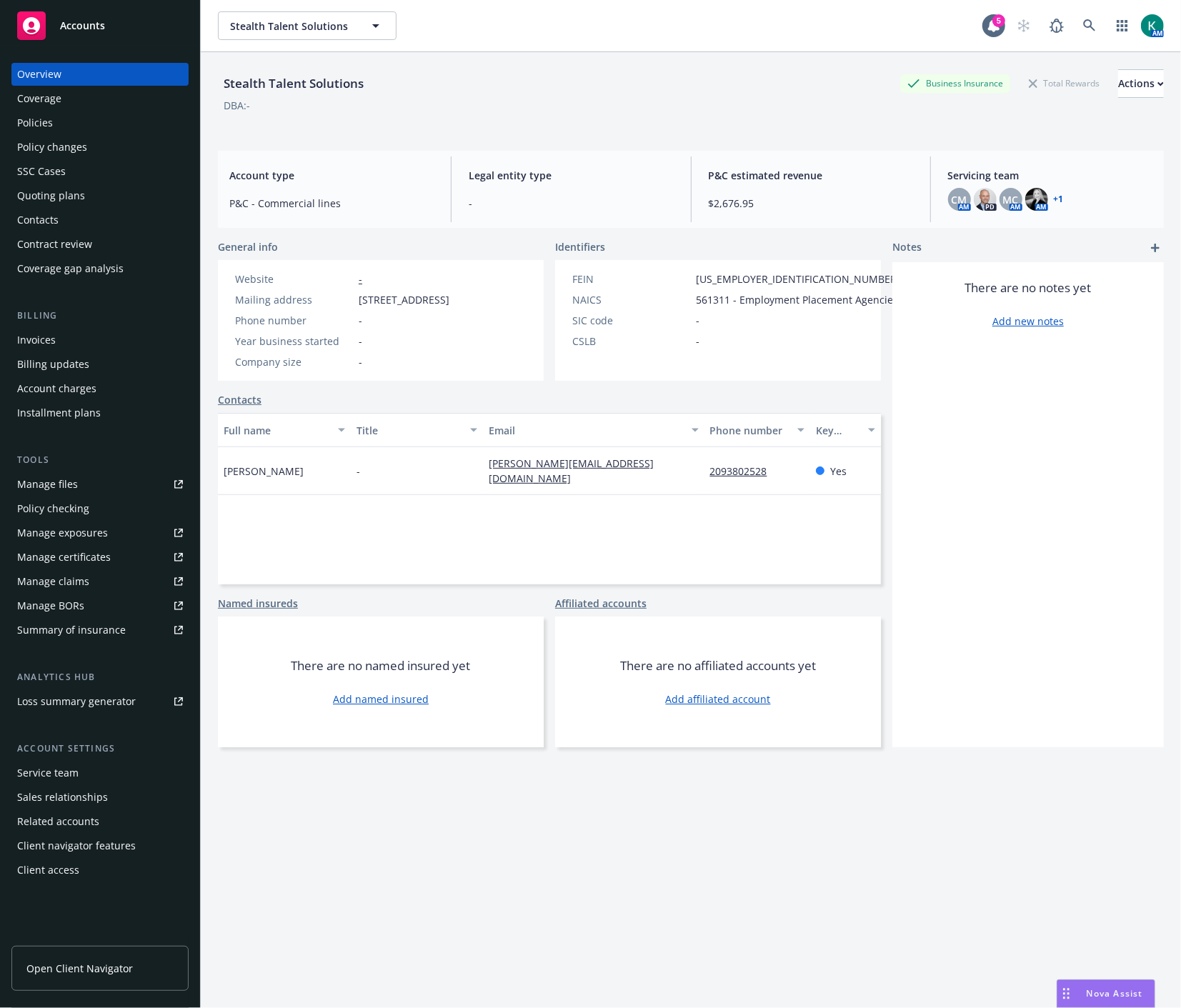
click at [56, 116] on div "Policies" at bounding box center [99, 123] width 166 height 23
